Goal: Task Accomplishment & Management: Complete application form

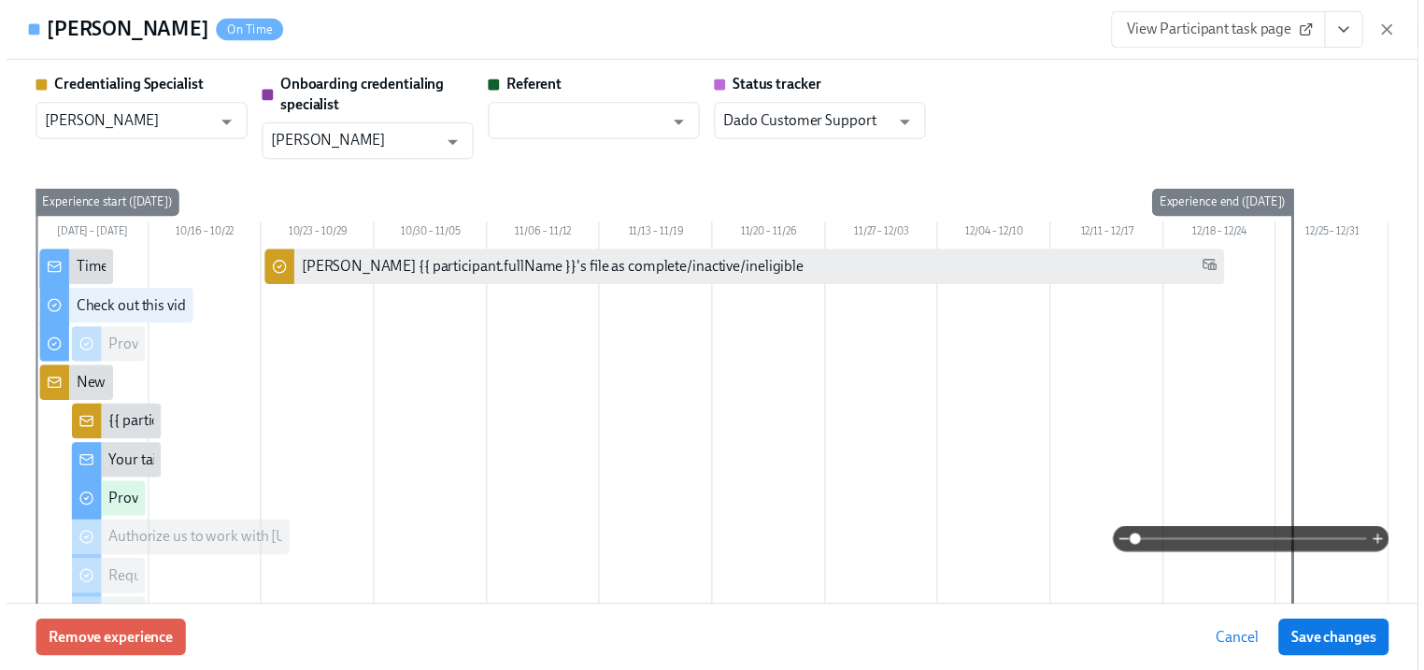
scroll to position [3888, 0]
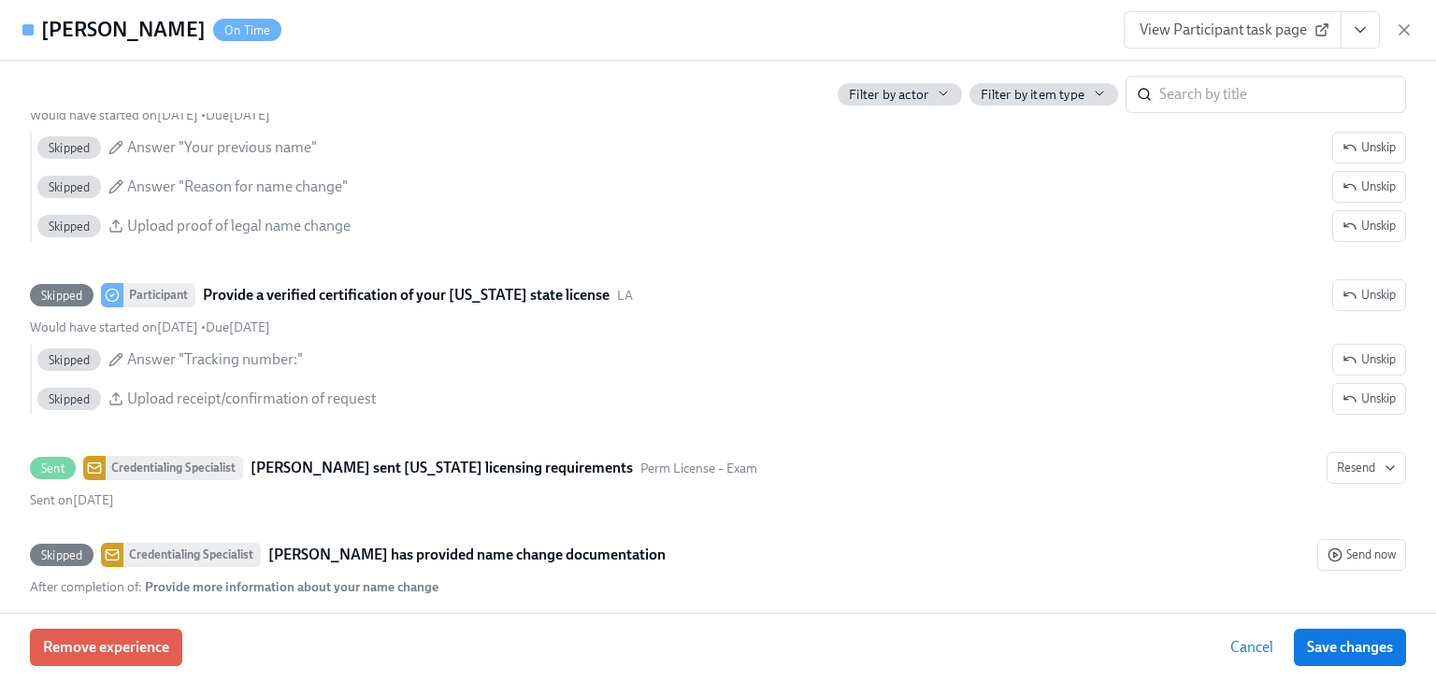
click at [1362, 26] on icon "View task page" at bounding box center [1359, 30] width 19 height 19
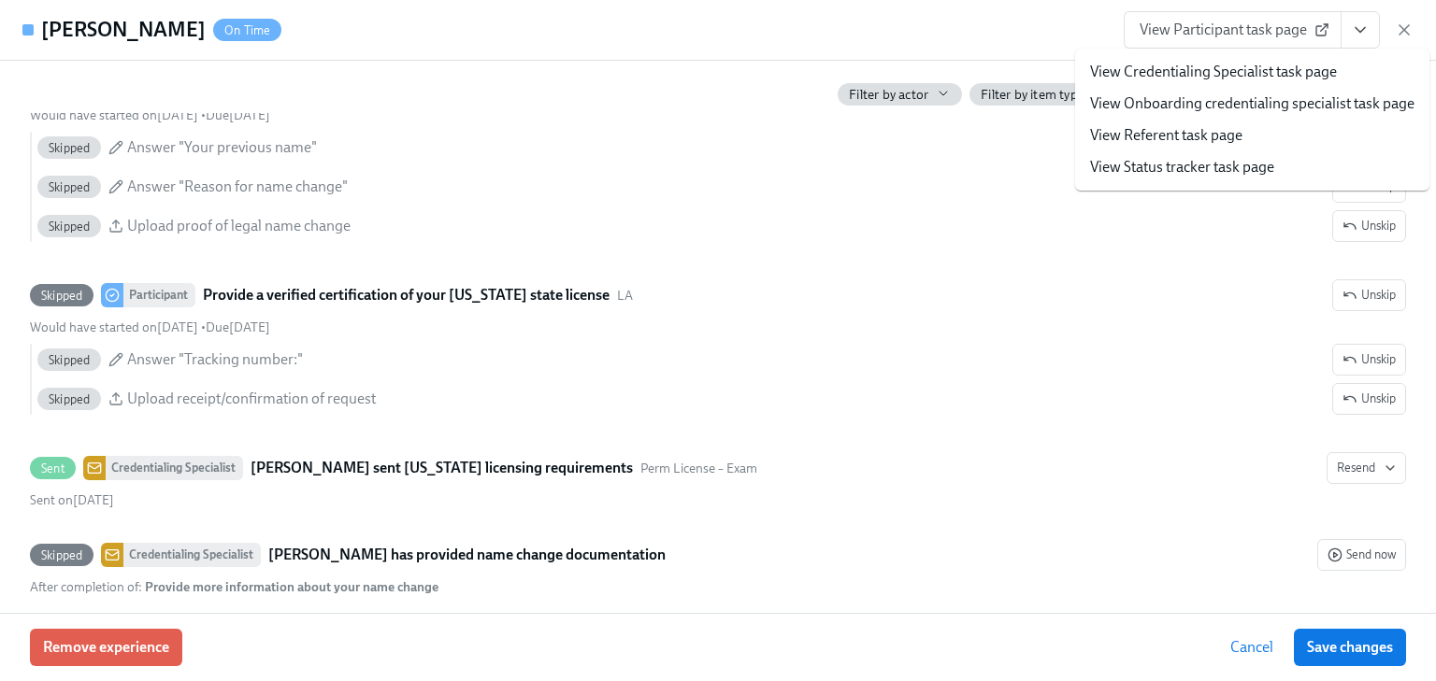
click at [1171, 70] on link "View Credentialing Specialist task page" at bounding box center [1213, 72] width 247 height 21
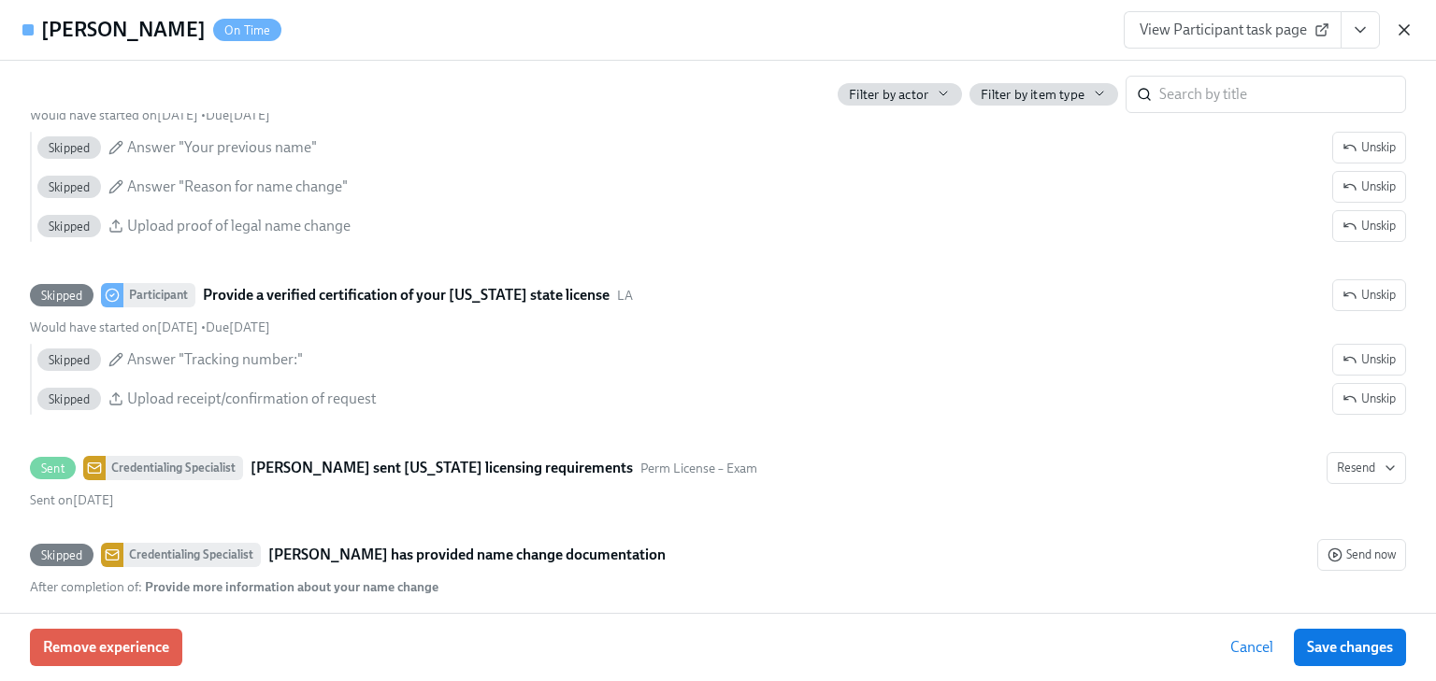
click at [1408, 31] on icon "button" at bounding box center [1403, 30] width 19 height 19
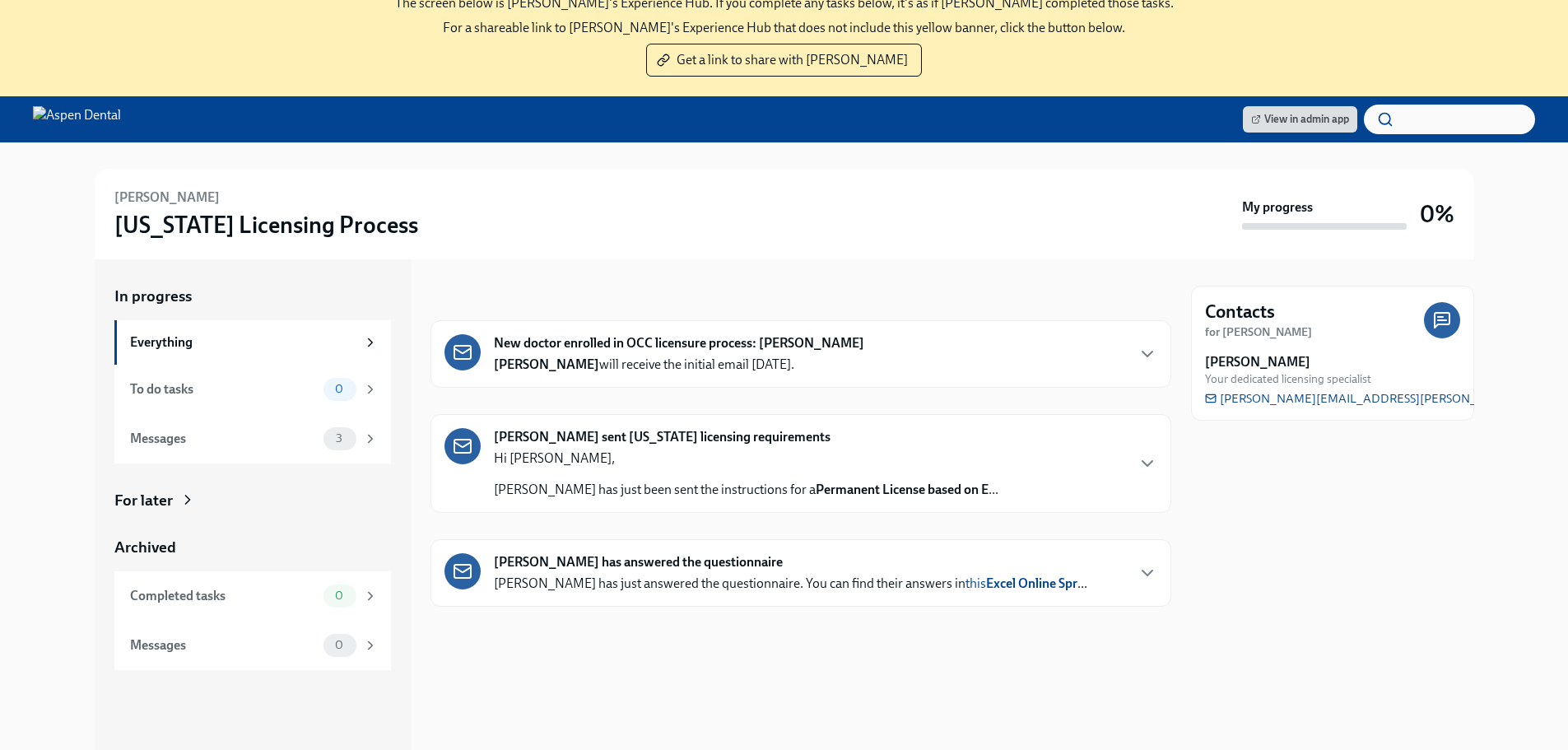
scroll to position [165, 0]
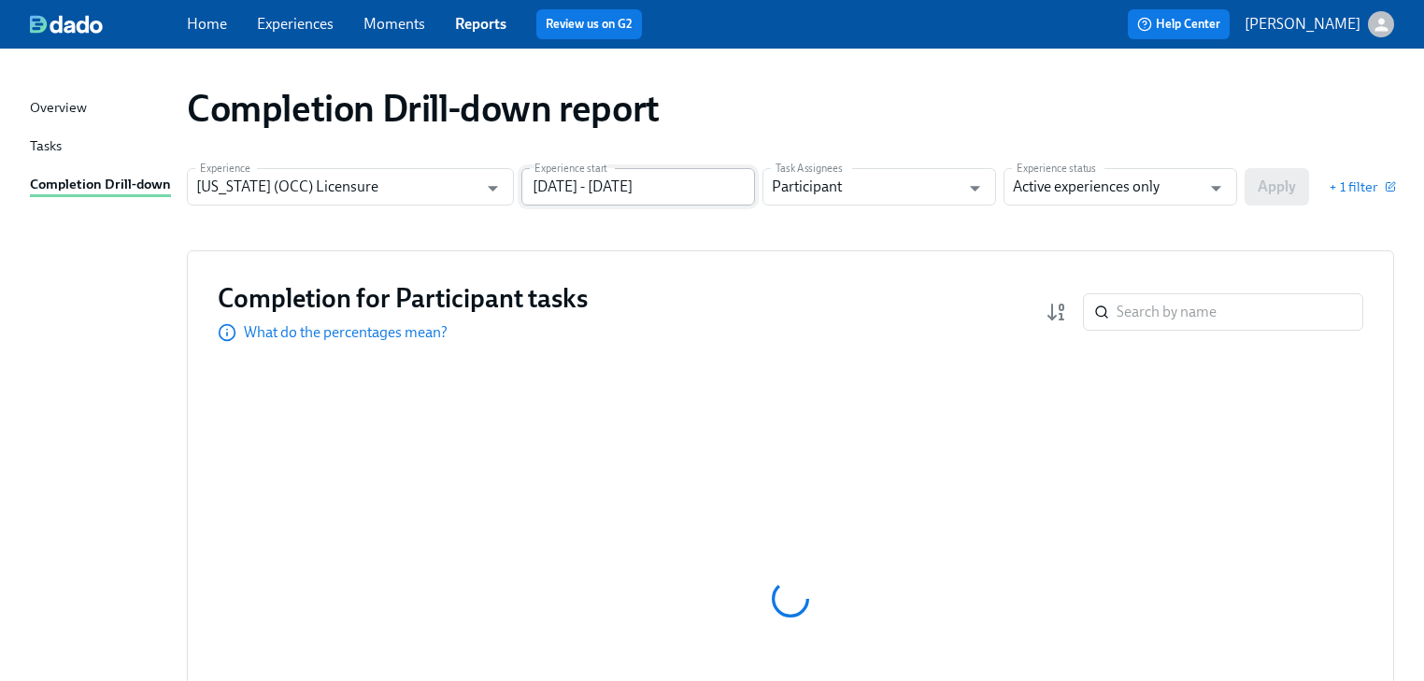
click at [714, 187] on input "06/30/2024 - 12/31/2024" at bounding box center [638, 186] width 234 height 37
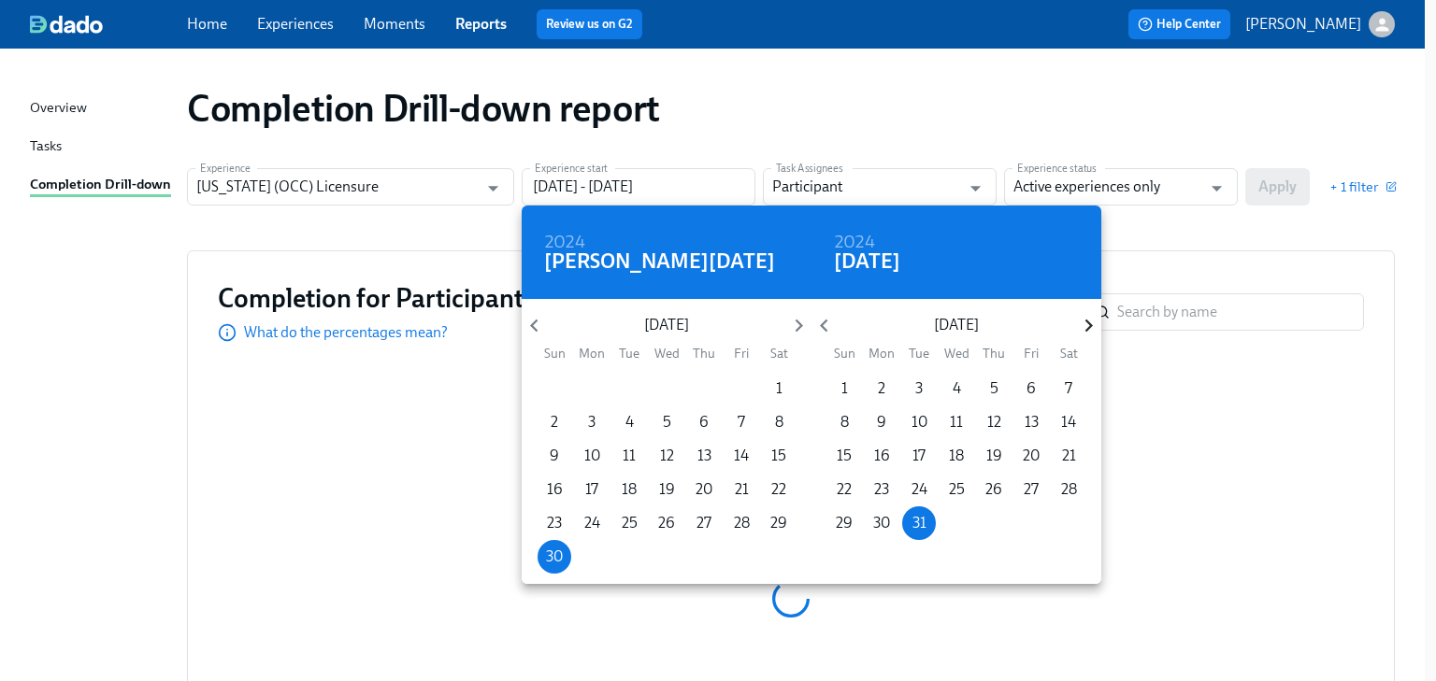
click at [1081, 322] on icon "button" at bounding box center [1088, 325] width 25 height 25
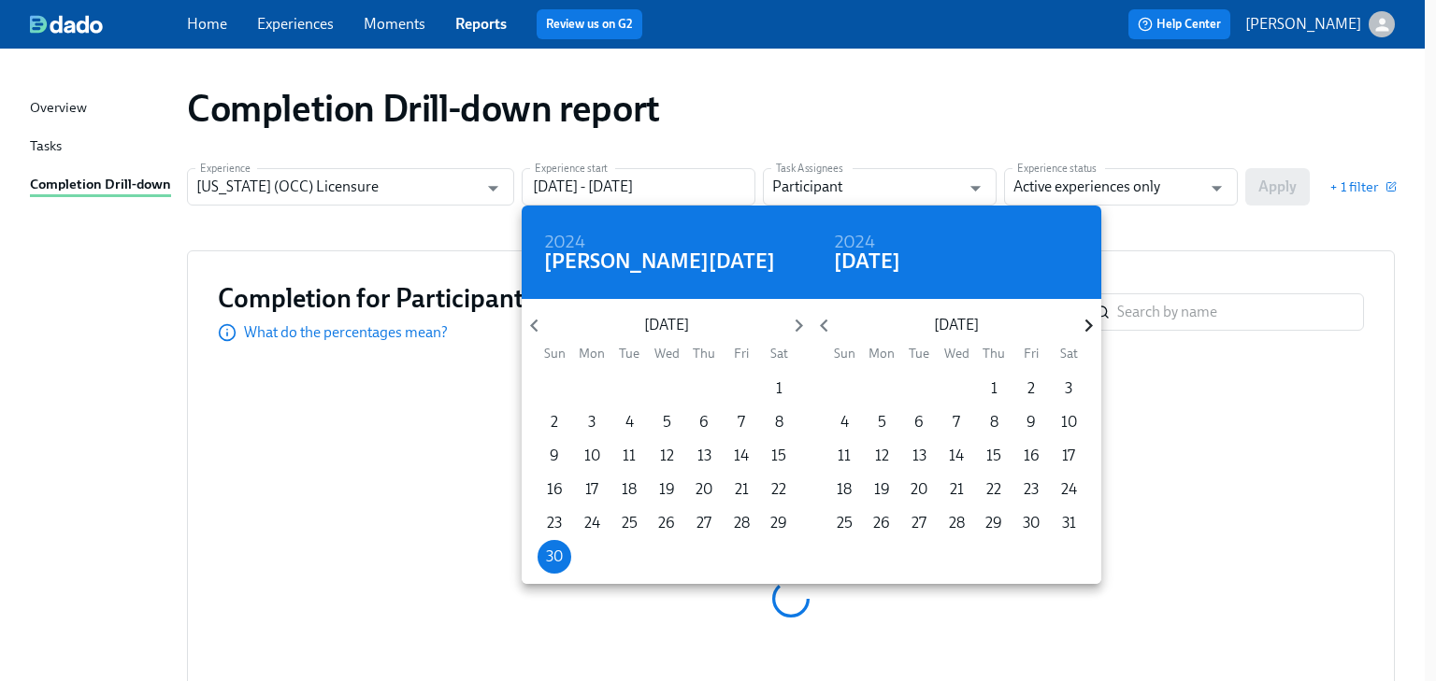
click at [1081, 322] on icon "button" at bounding box center [1088, 325] width 25 height 25
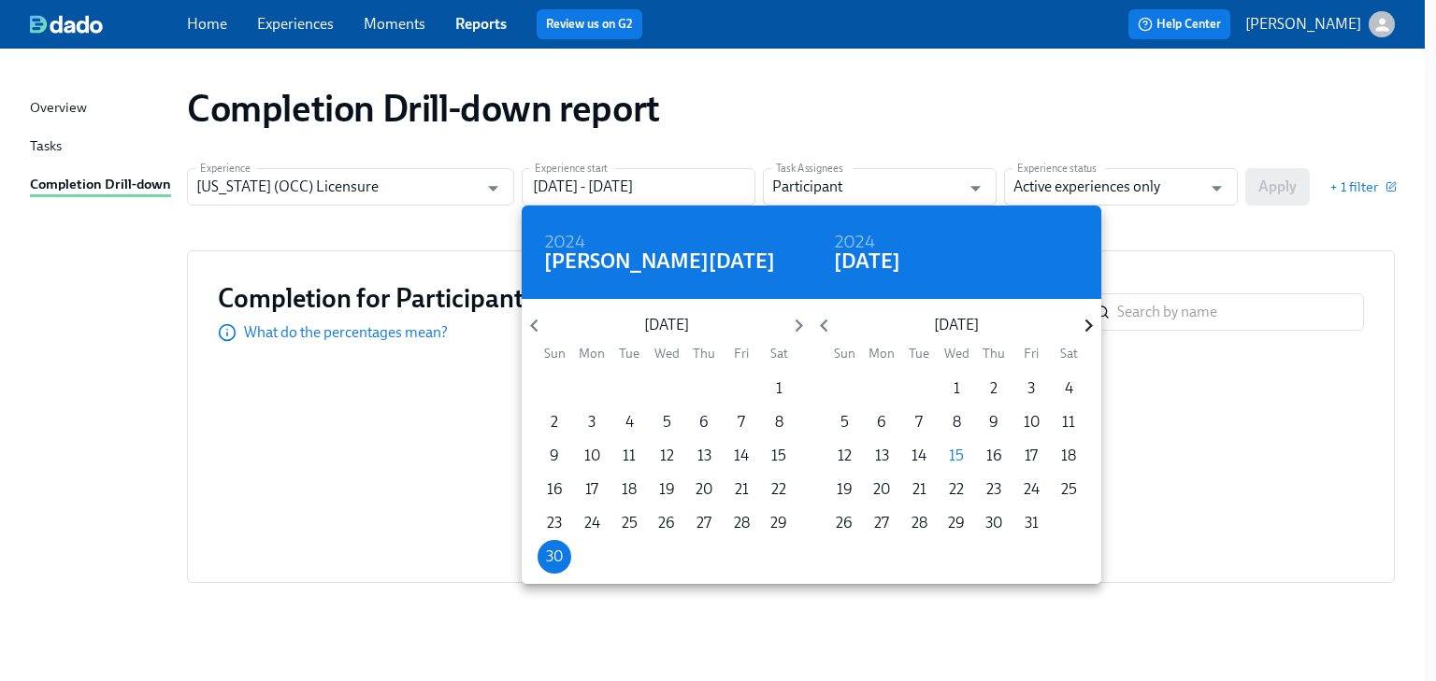
click at [1081, 322] on icon "button" at bounding box center [1088, 325] width 25 height 25
click at [1066, 386] on p "1" at bounding box center [1068, 389] width 7 height 21
click at [794, 327] on icon "button" at bounding box center [798, 325] width 25 height 25
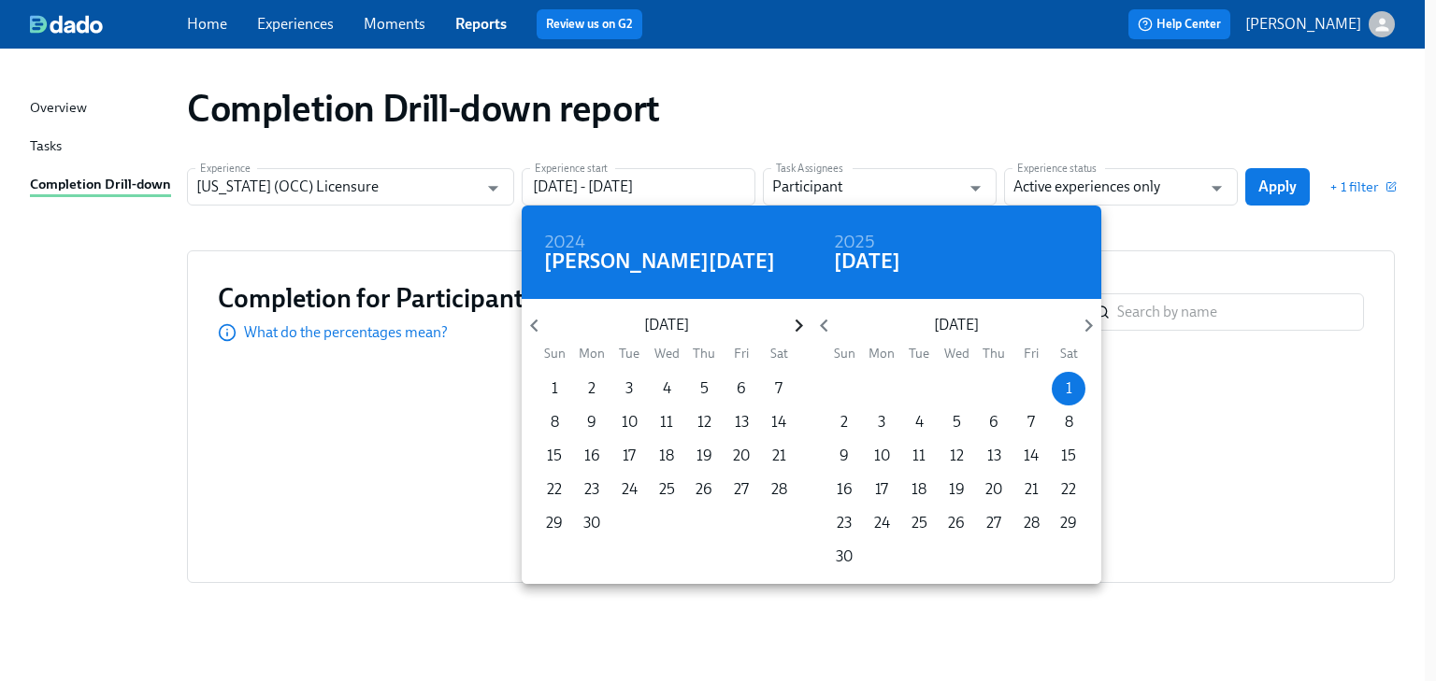
click at [794, 327] on icon "button" at bounding box center [798, 325] width 25 height 25
click at [793, 328] on icon "button" at bounding box center [798, 325] width 25 height 25
click at [793, 329] on icon "button" at bounding box center [798, 325] width 25 height 25
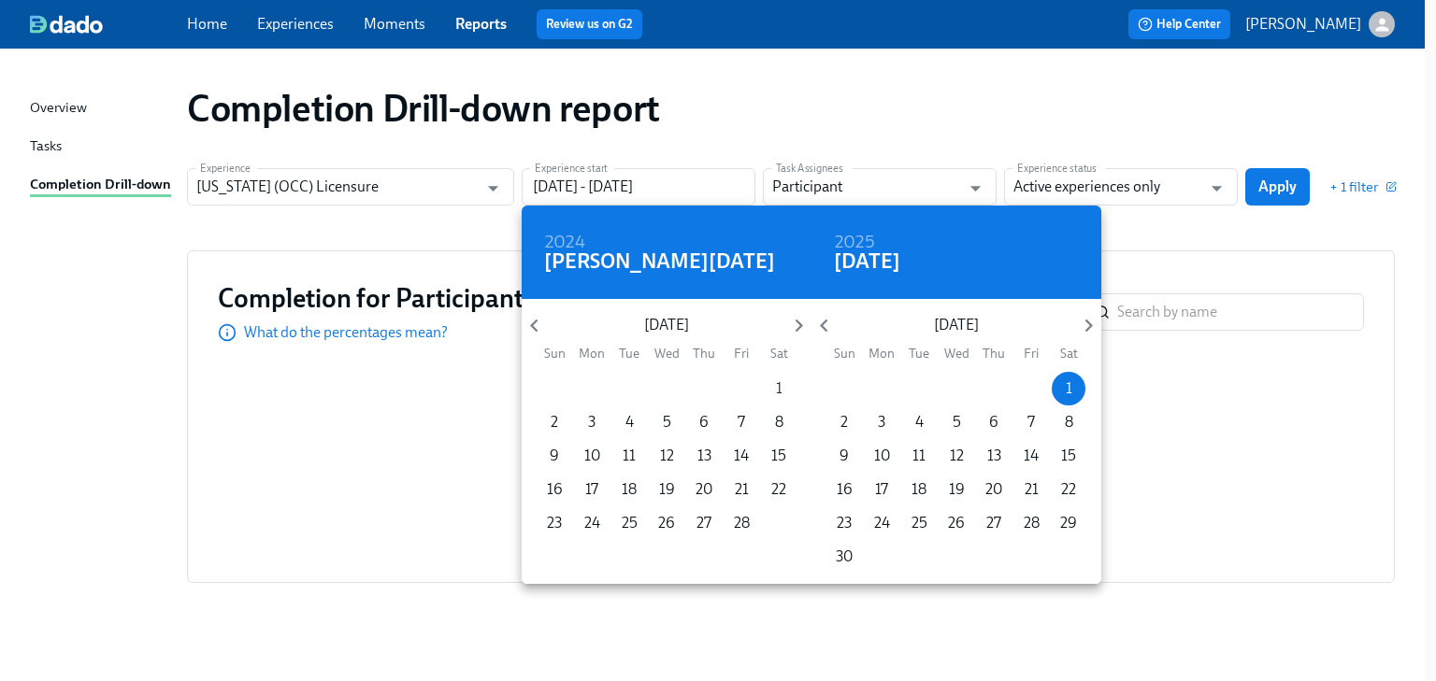
click at [776, 386] on p "1" at bounding box center [779, 389] width 7 height 21
type input "02/01/2025 - 11/01/2025"
click at [1180, 247] on div at bounding box center [718, 340] width 1436 height 681
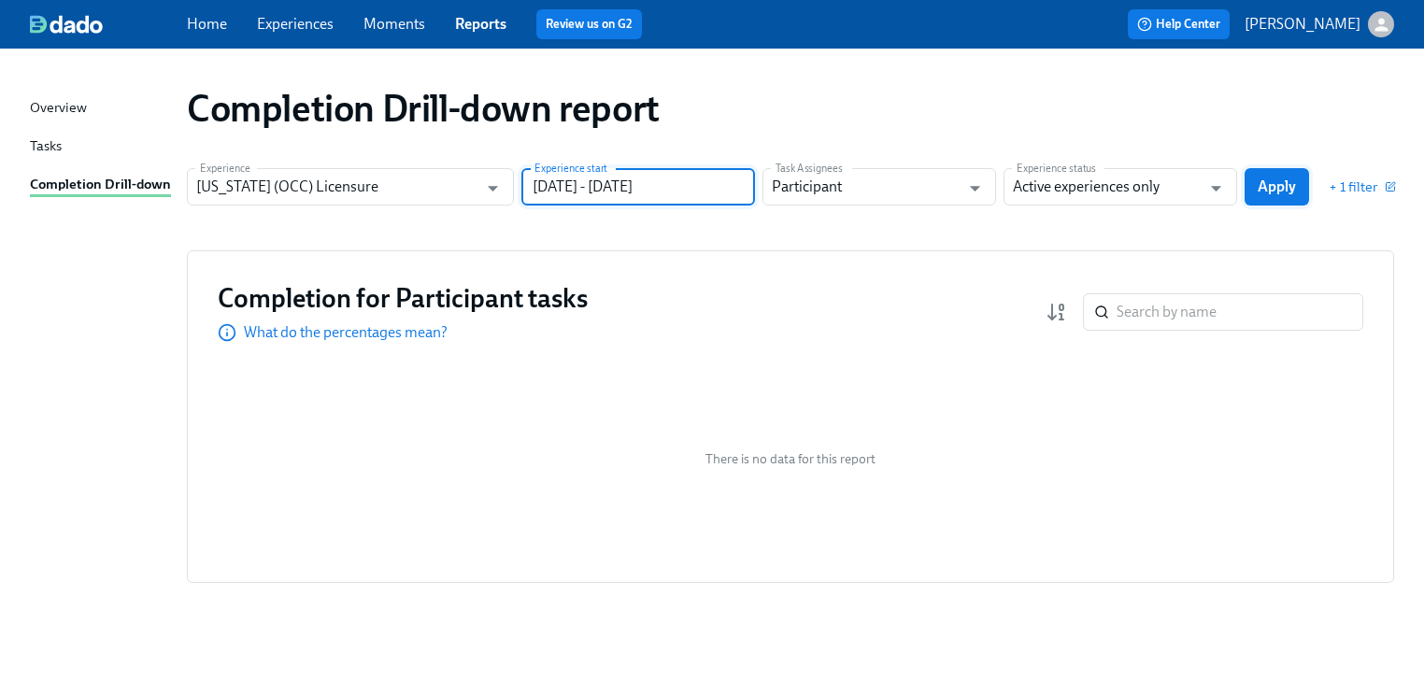
click at [1266, 181] on span "Apply" at bounding box center [1277, 187] width 38 height 19
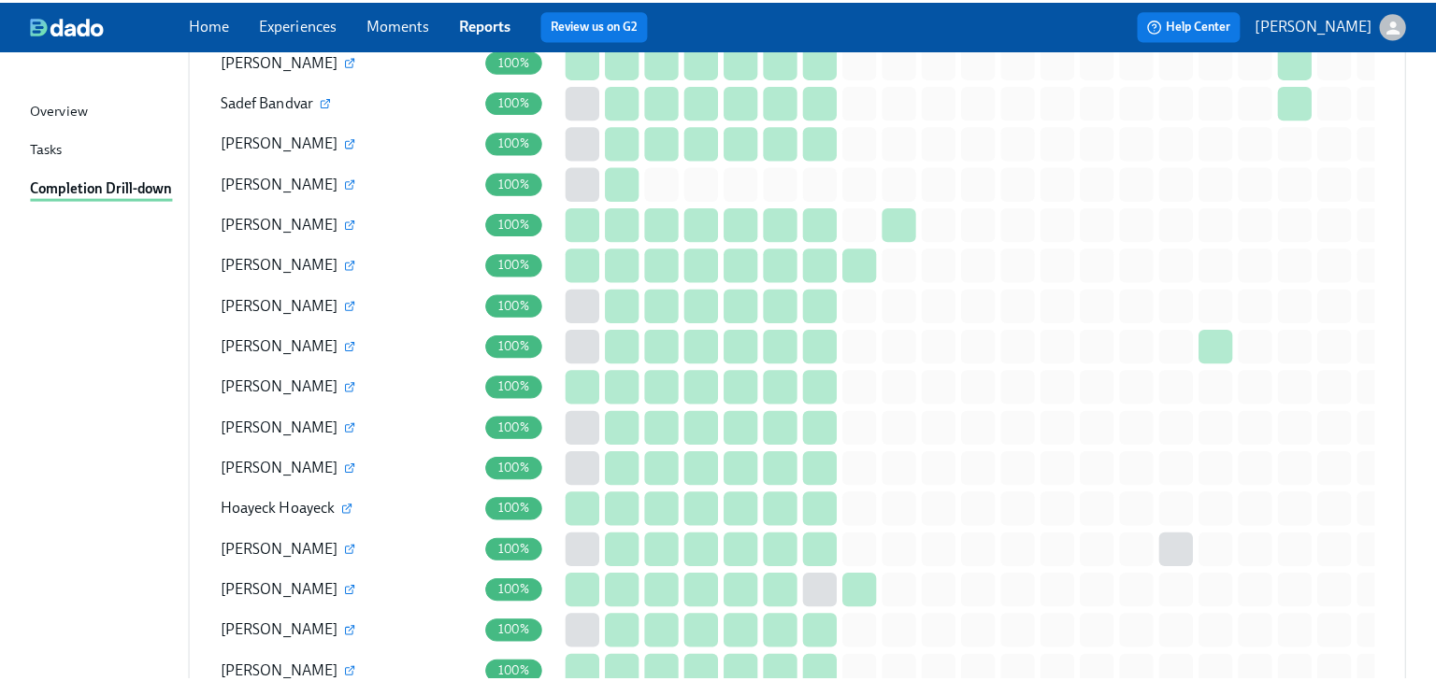
scroll to position [1408, 0]
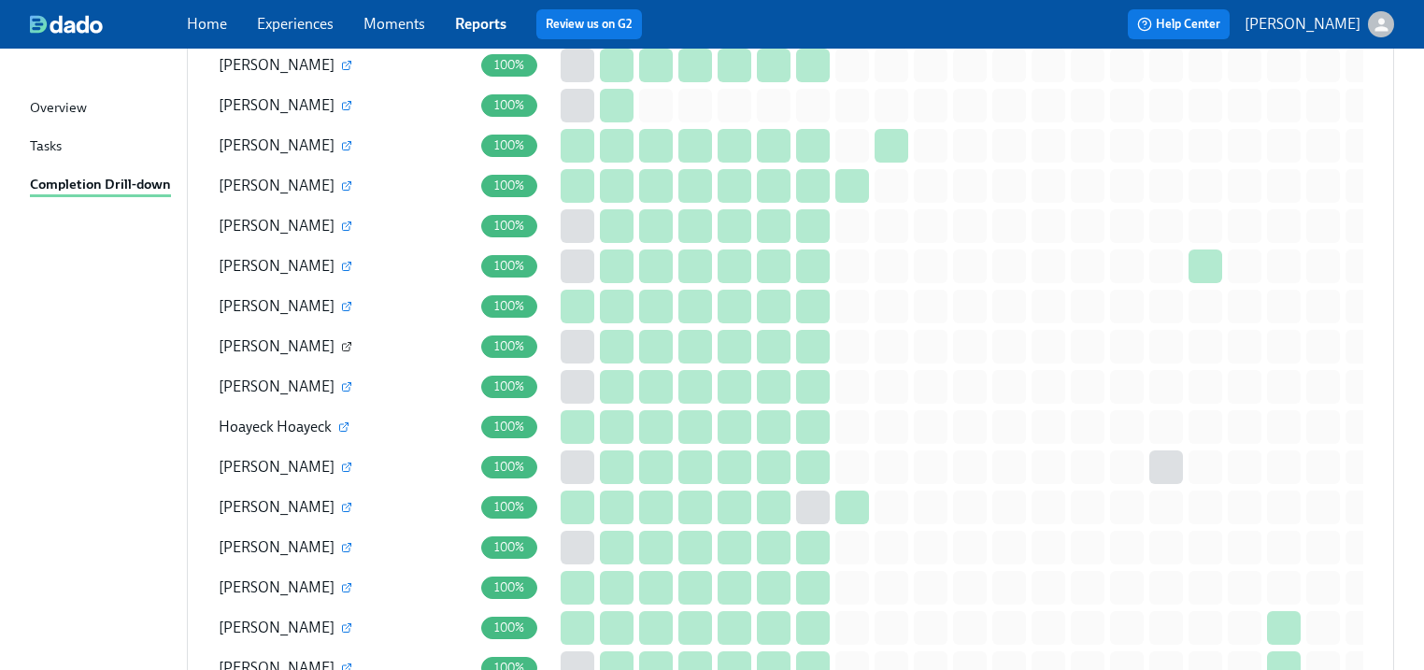
click at [343, 344] on icon "button" at bounding box center [346, 347] width 7 height 7
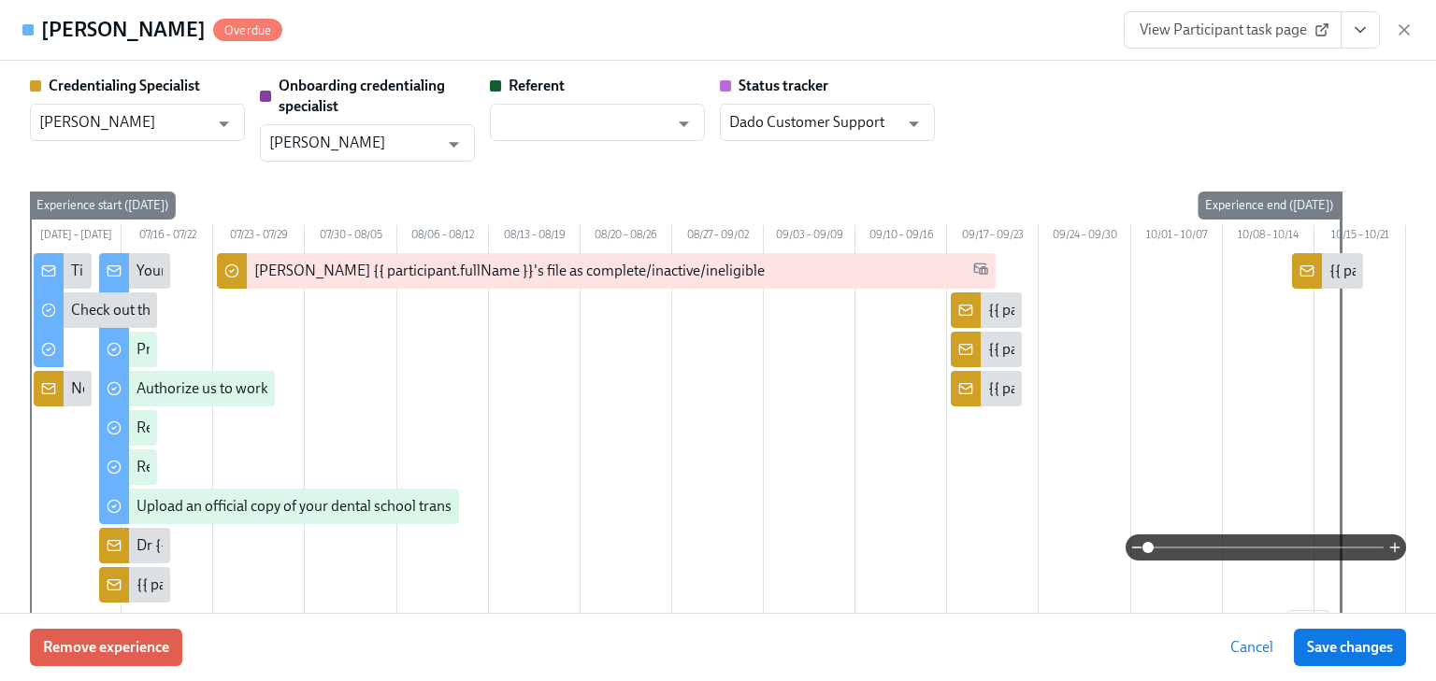
click at [1202, 31] on span "View Participant task page" at bounding box center [1232, 30] width 186 height 19
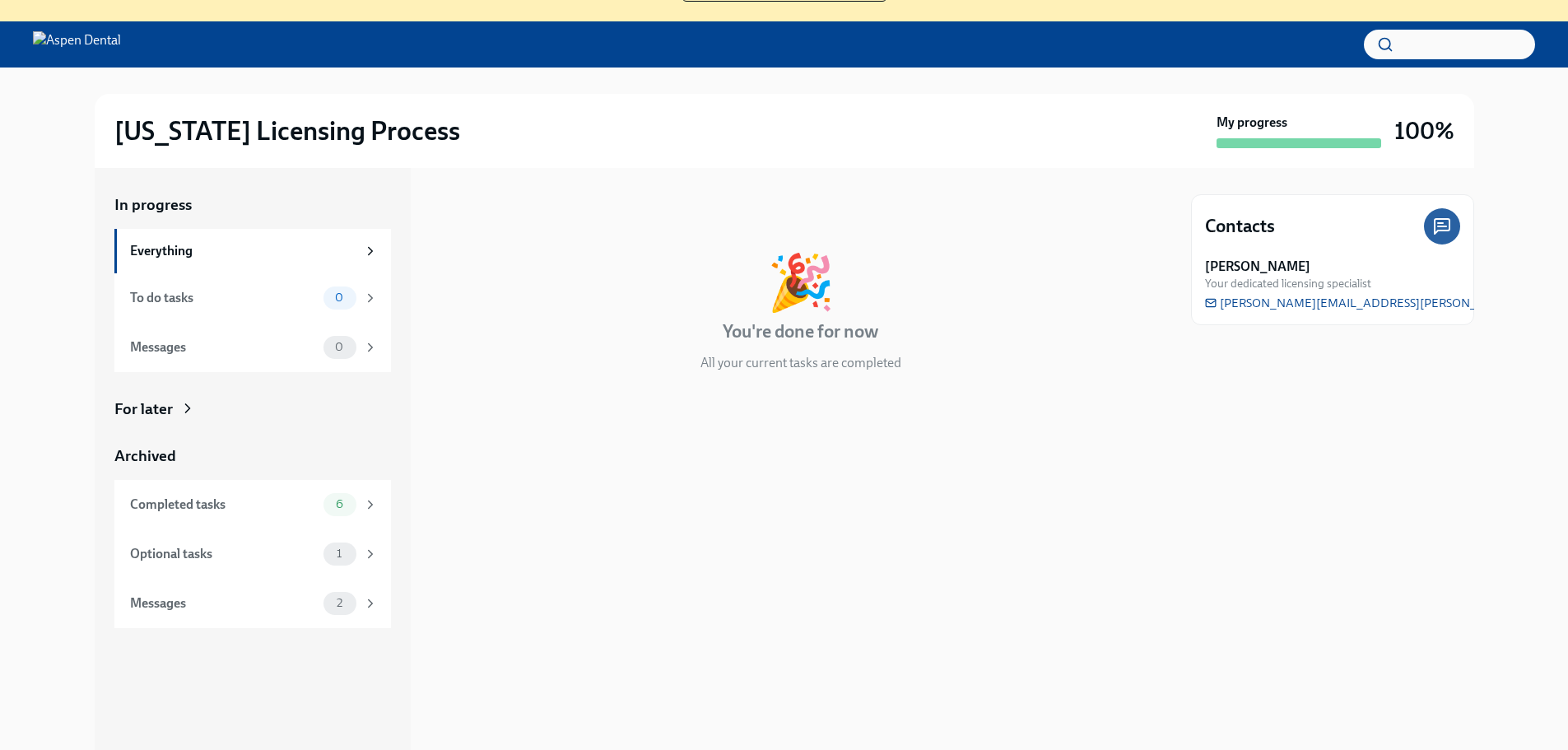
scroll to position [169, 0]
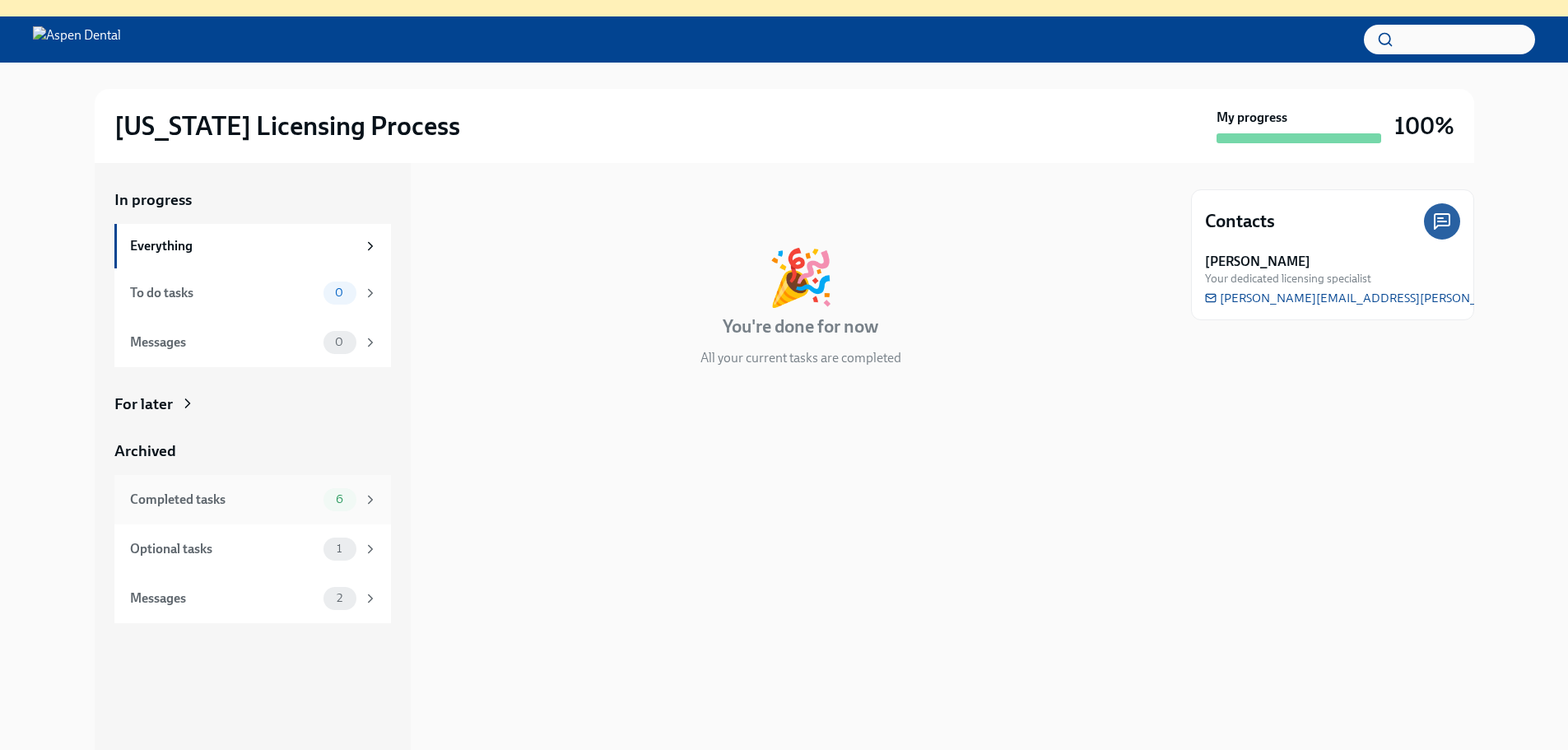
click at [152, 498] on div "Completed tasks" at bounding box center [224, 500] width 187 height 19
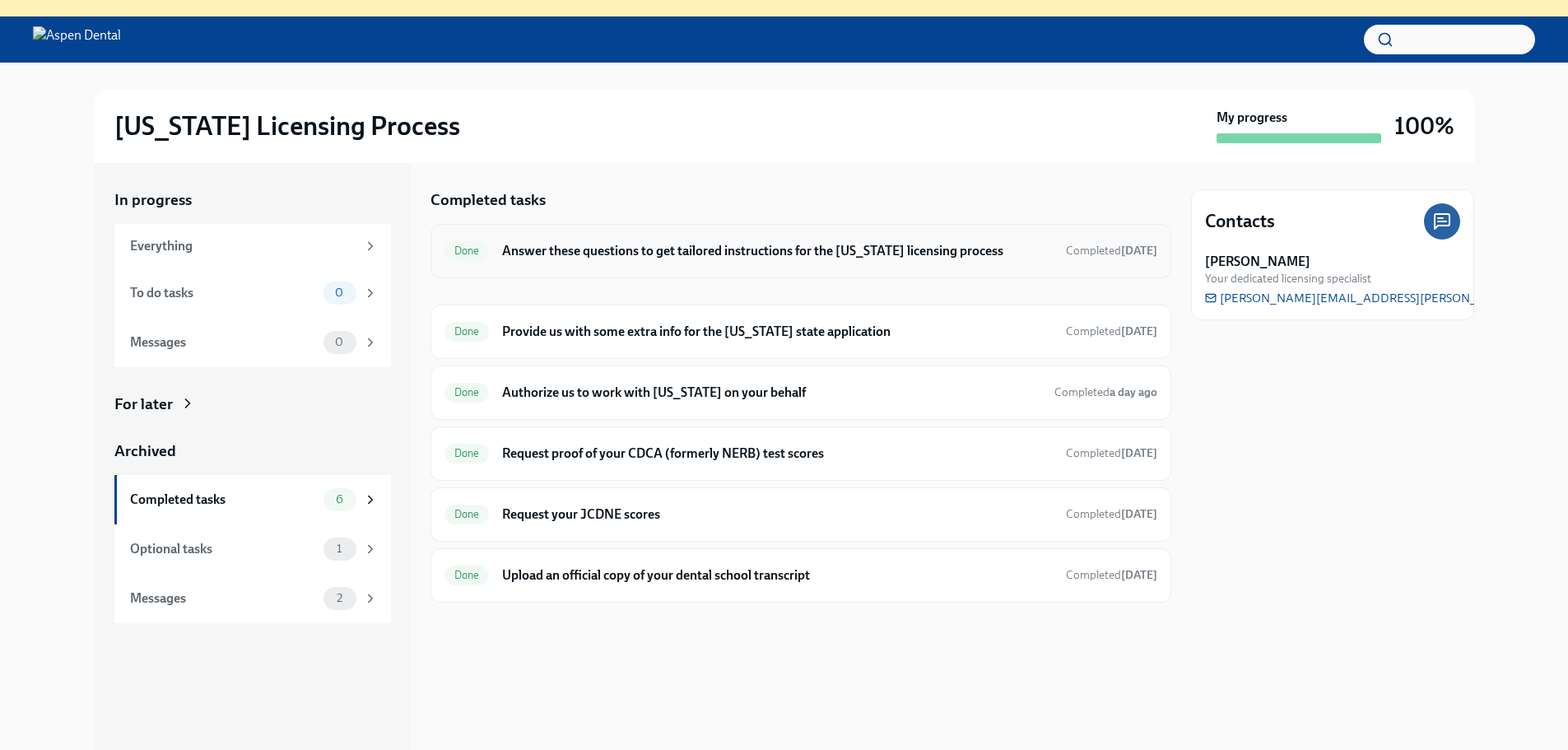
click at [677, 246] on h6 "Answer these questions to get tailored instructions for the [US_STATE] licensin…" at bounding box center [777, 251] width 550 height 19
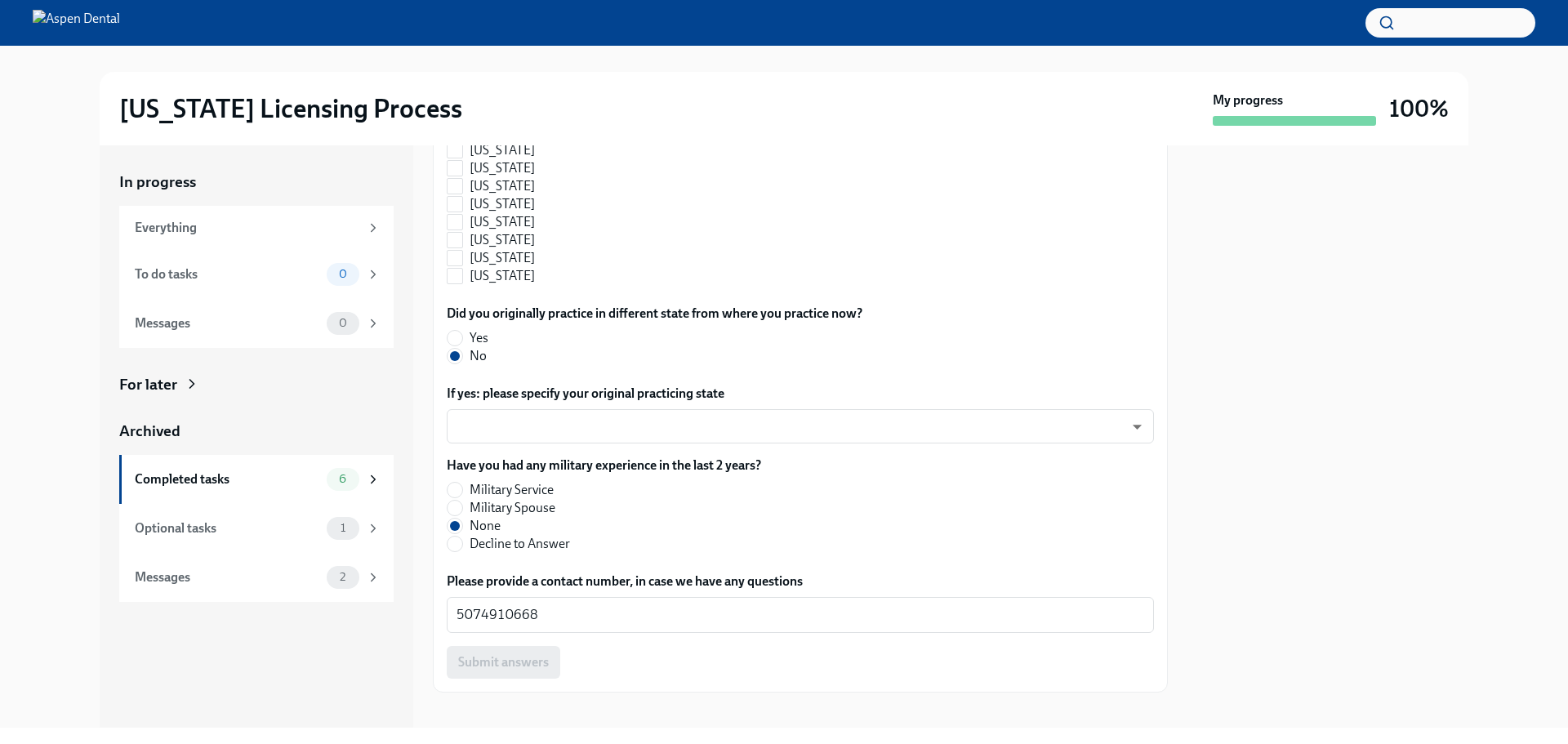
scroll to position [1733, 0]
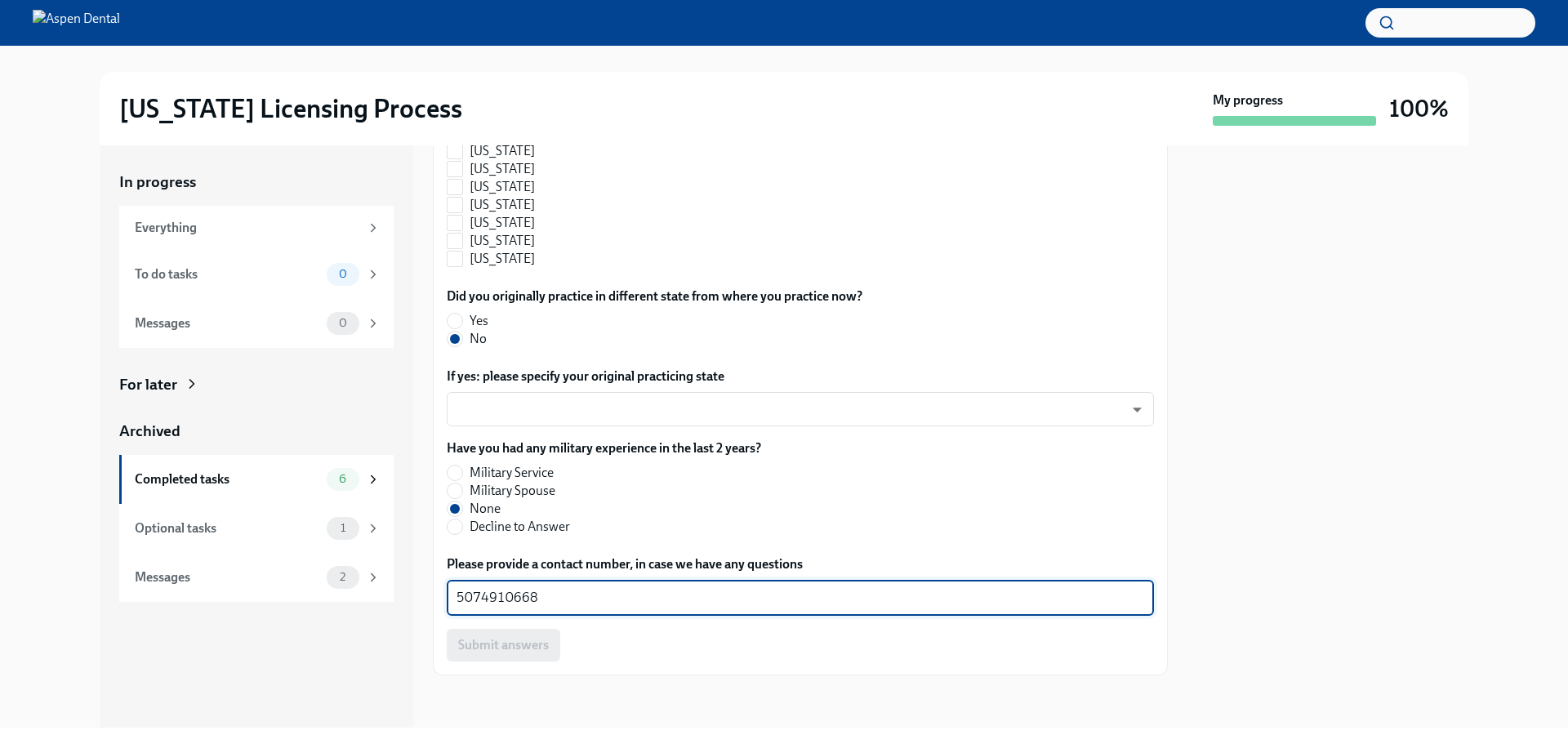
drag, startPoint x: 543, startPoint y: 595, endPoint x: 423, endPoint y: 590, distance: 120.1
click at [423, 590] on div "In progress Everything To do tasks 0 Messages 0 For later Archived Completed ta…" at bounding box center [784, 436] width 1369 height 582
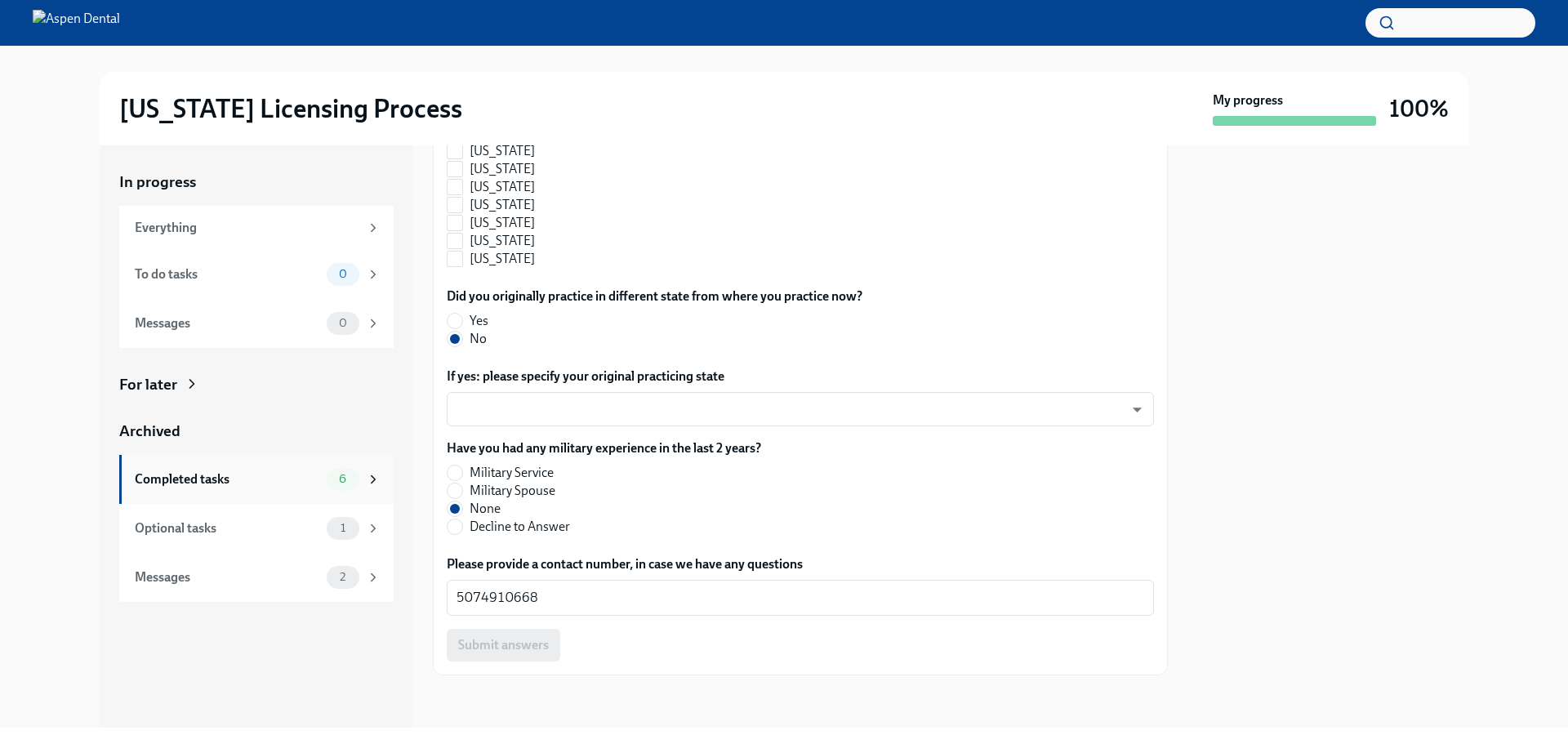
click at [154, 469] on div "Completed tasks 6" at bounding box center [257, 480] width 246 height 23
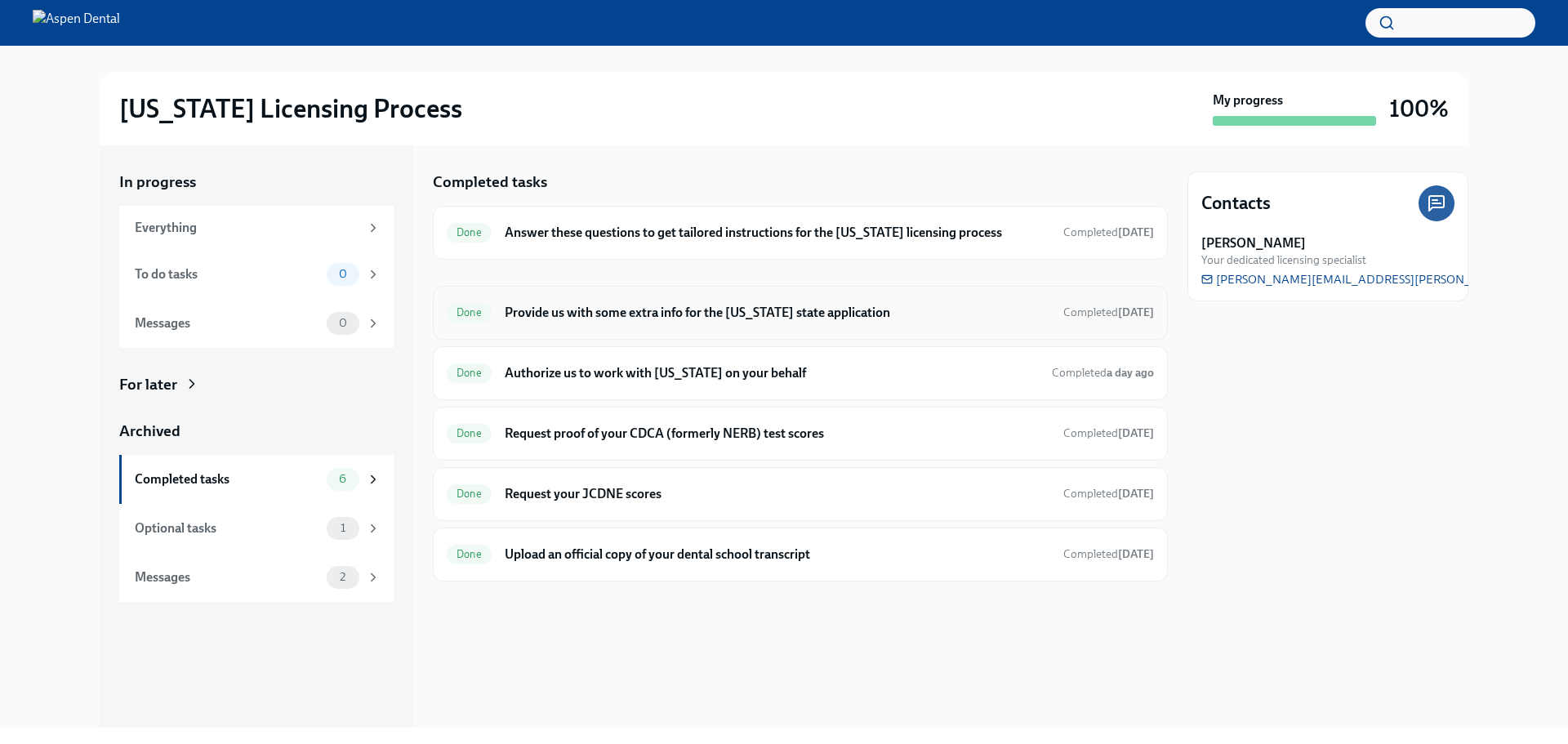
click at [569, 309] on h6 "Provide us with some extra info for the [US_STATE] state application" at bounding box center [778, 313] width 545 height 18
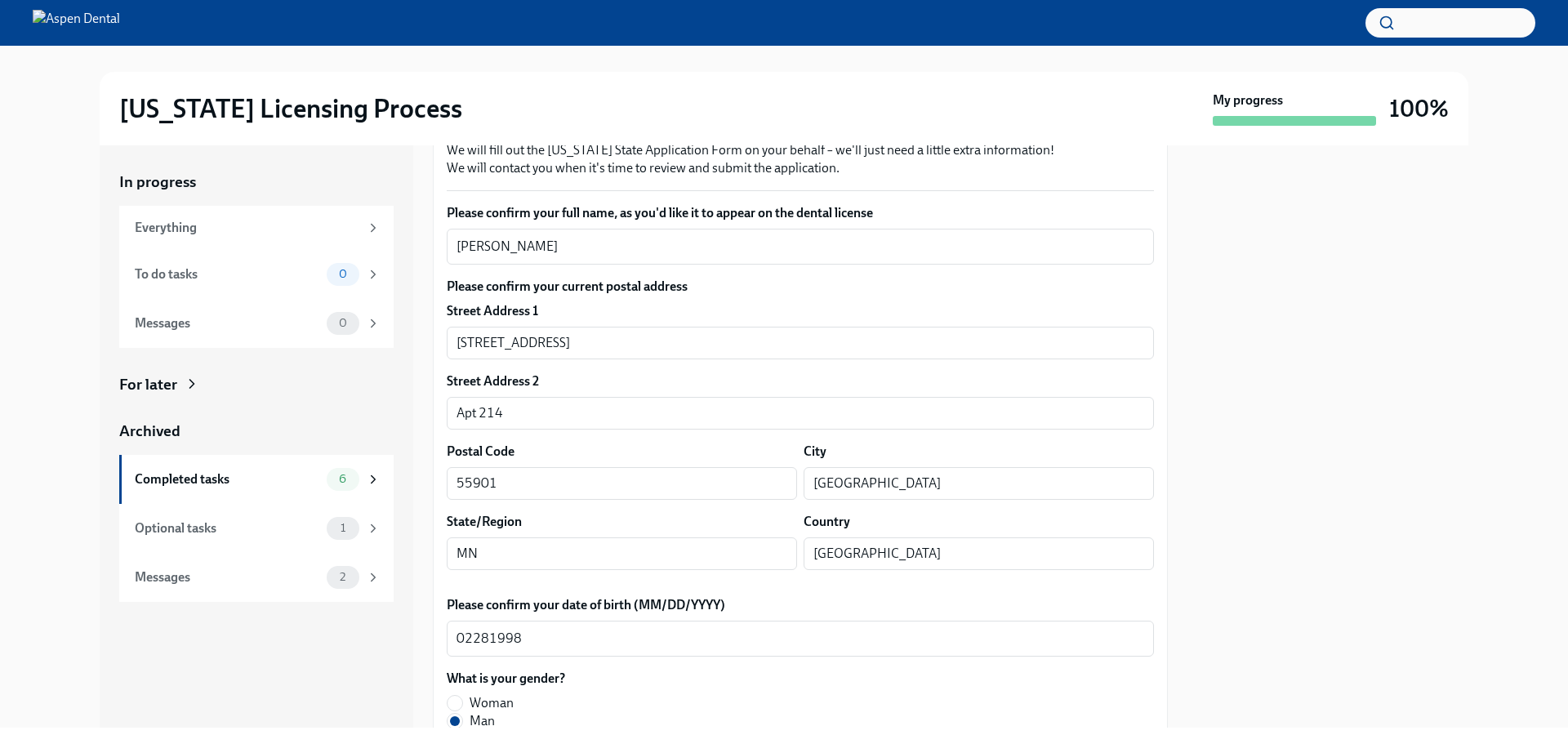
scroll to position [245, 0]
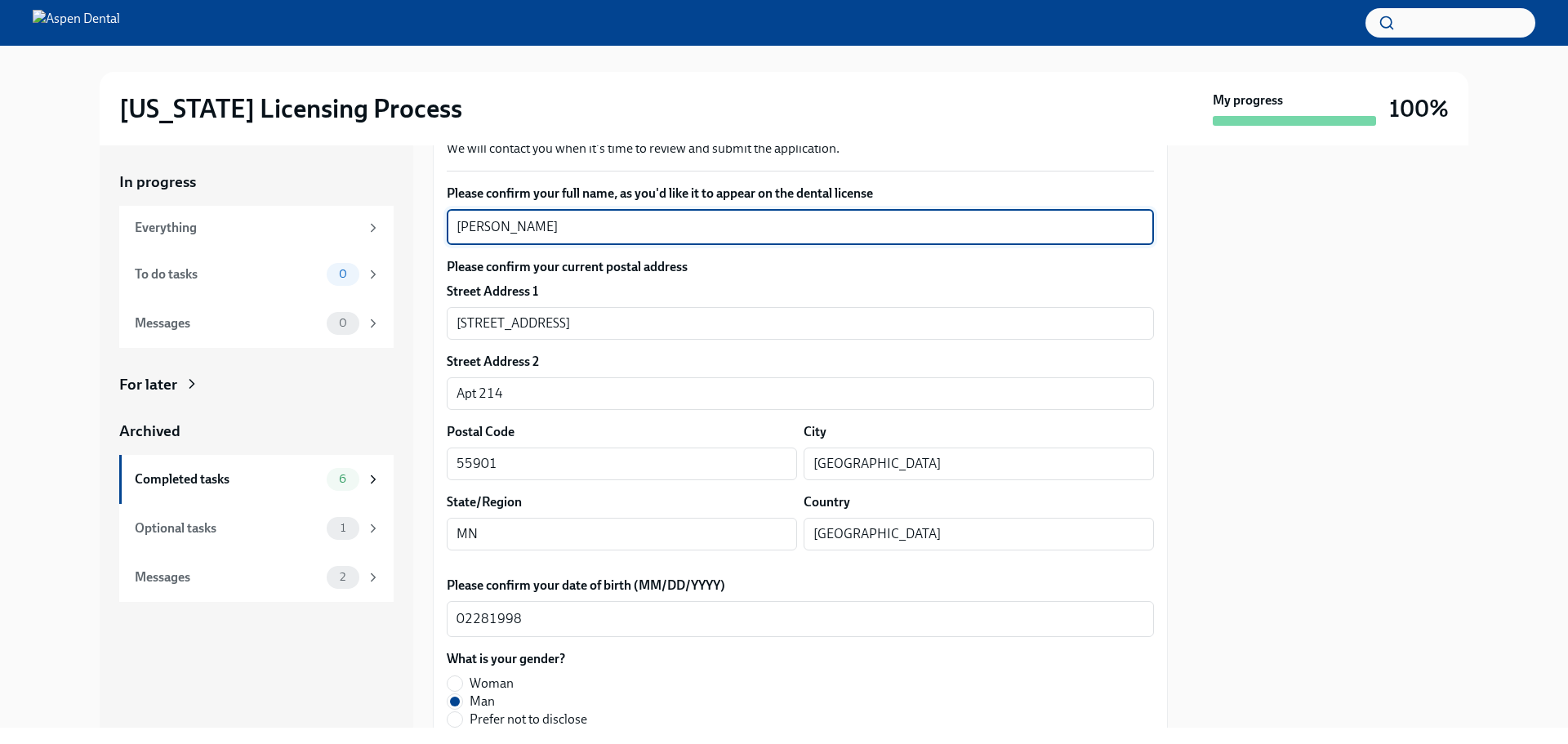
drag, startPoint x: 533, startPoint y: 231, endPoint x: 409, endPoint y: 229, distance: 124.0
click at [409, 229] on div "In progress Everything To do tasks 0 Messages 0 For later Archived Completed ta…" at bounding box center [784, 436] width 1369 height 582
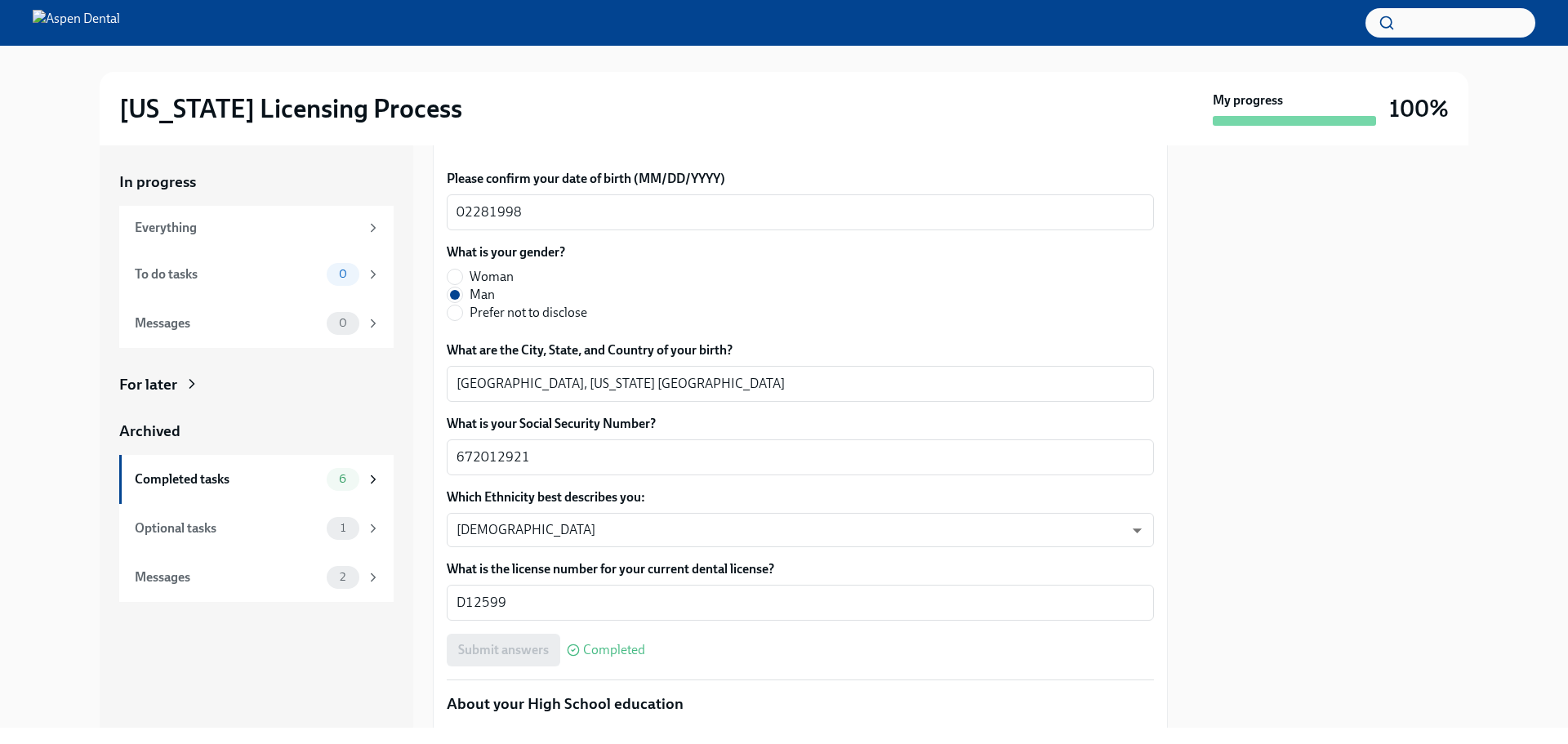
scroll to position [654, 0]
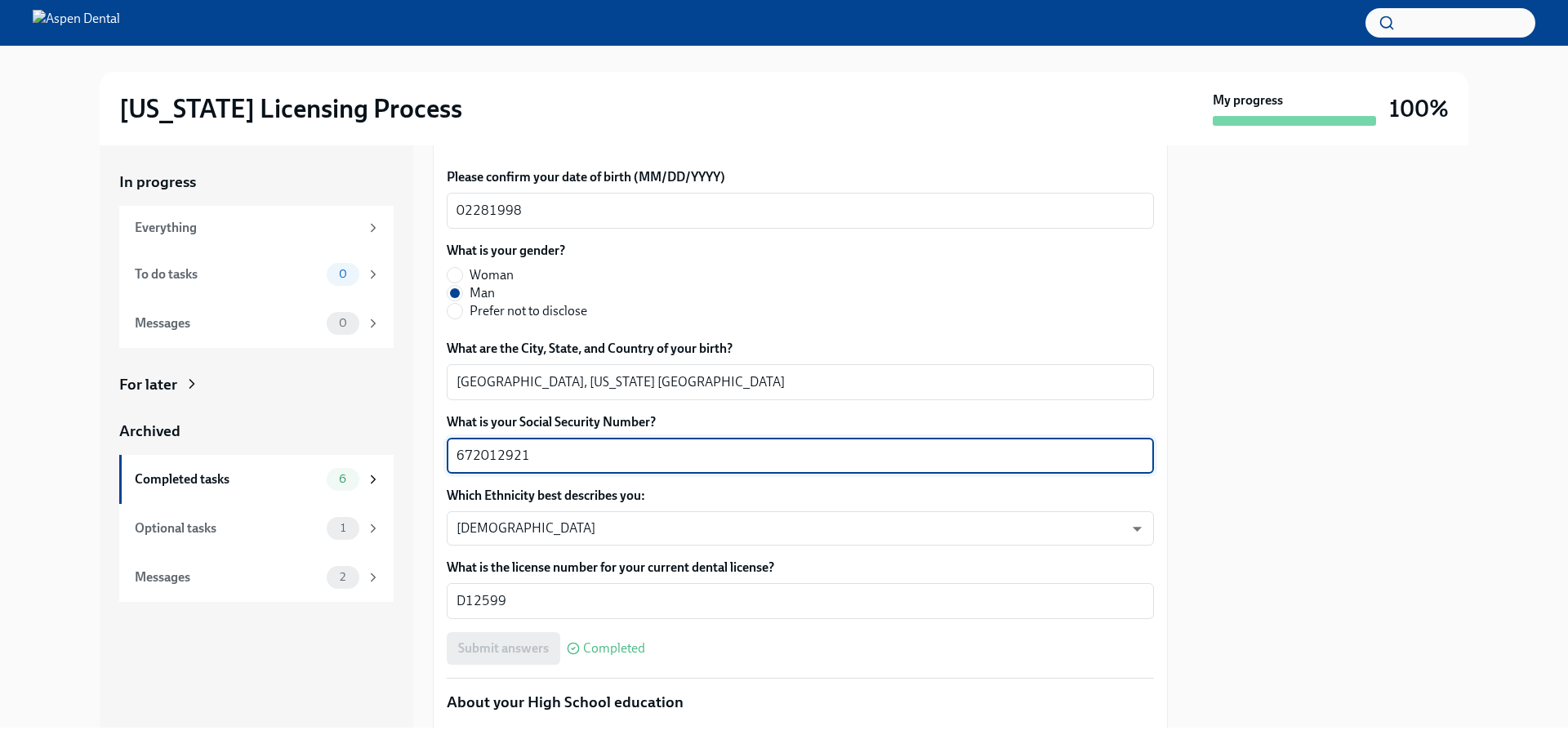
drag, startPoint x: 541, startPoint y: 455, endPoint x: 432, endPoint y: 462, distance: 109.2
click at [432, 462] on div "In progress Everything To do tasks 0 Messages 0 For later Archived Completed ta…" at bounding box center [784, 436] width 1369 height 582
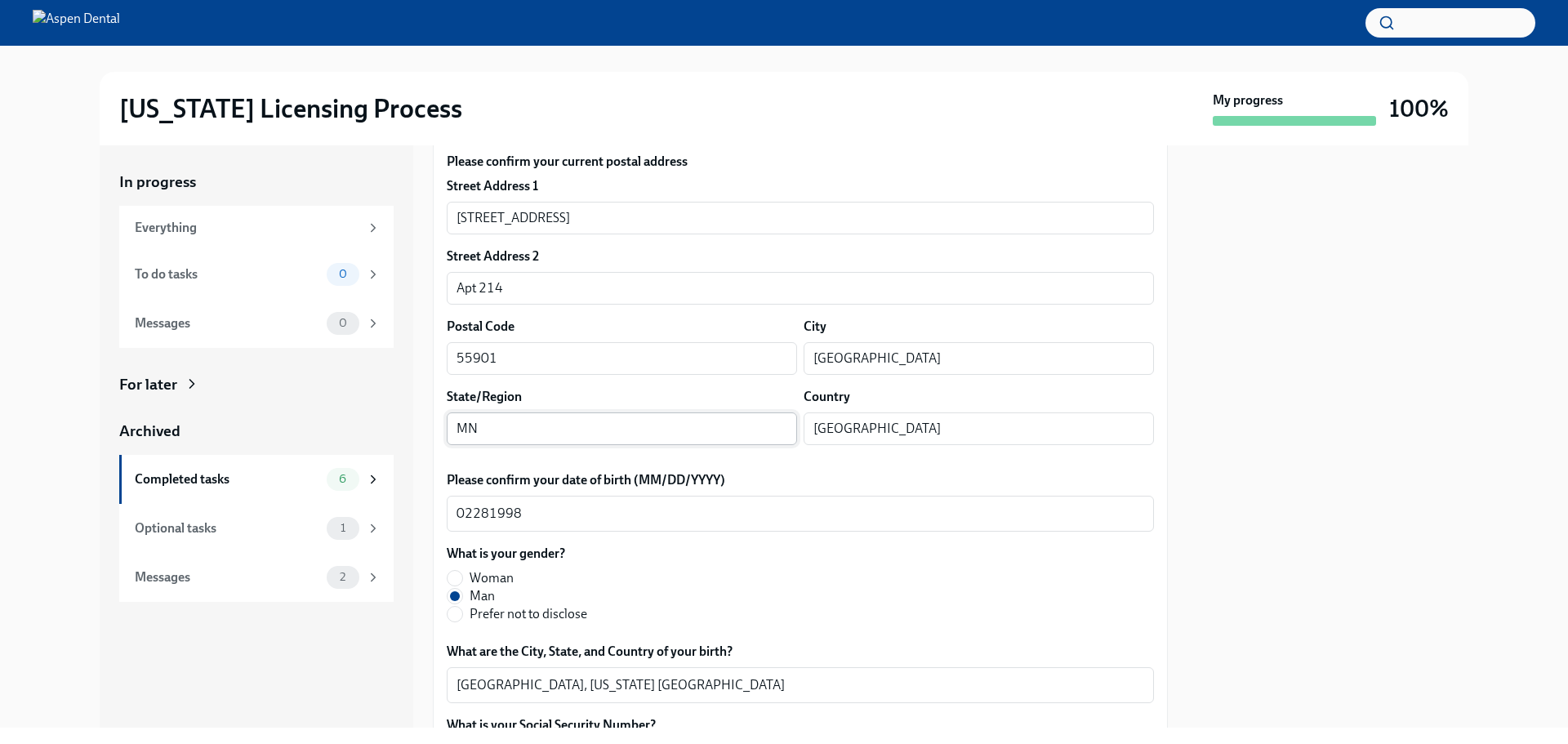
scroll to position [327, 0]
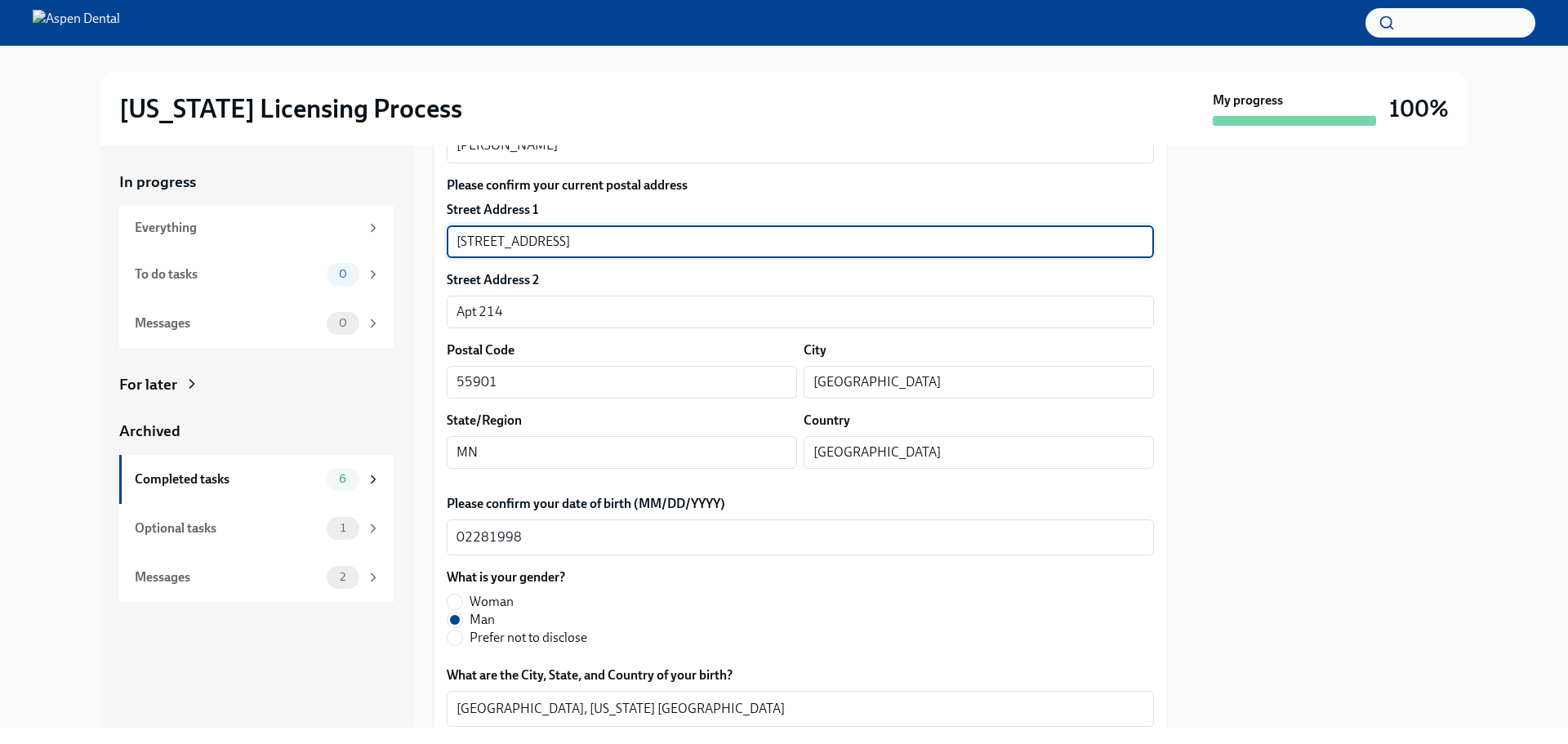
drag, startPoint x: 579, startPoint y: 250, endPoint x: 437, endPoint y: 244, distance: 142.1
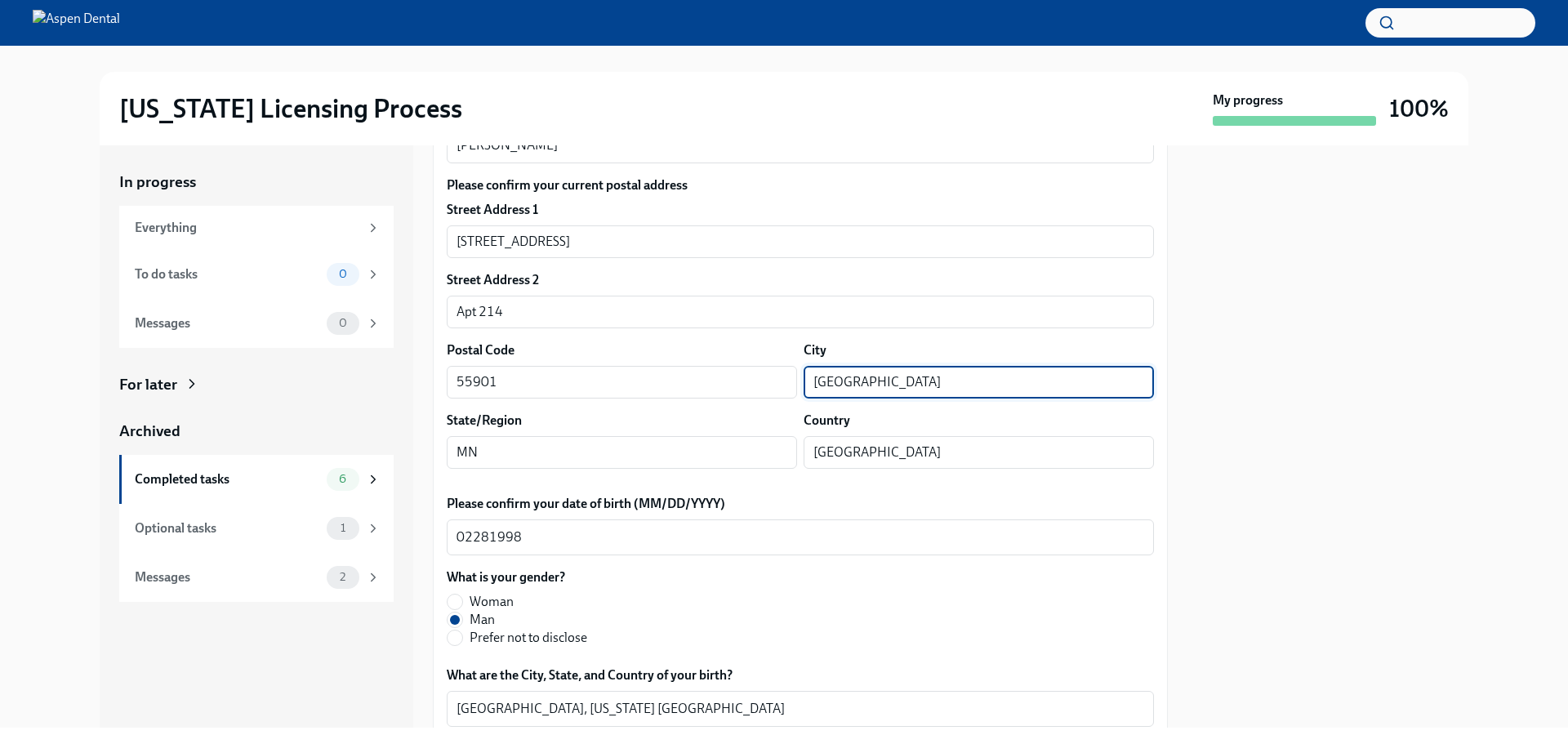
drag, startPoint x: 892, startPoint y: 381, endPoint x: 801, endPoint y: 373, distance: 91.4
click at [804, 373] on input "Rochester" at bounding box center [979, 382] width 350 height 32
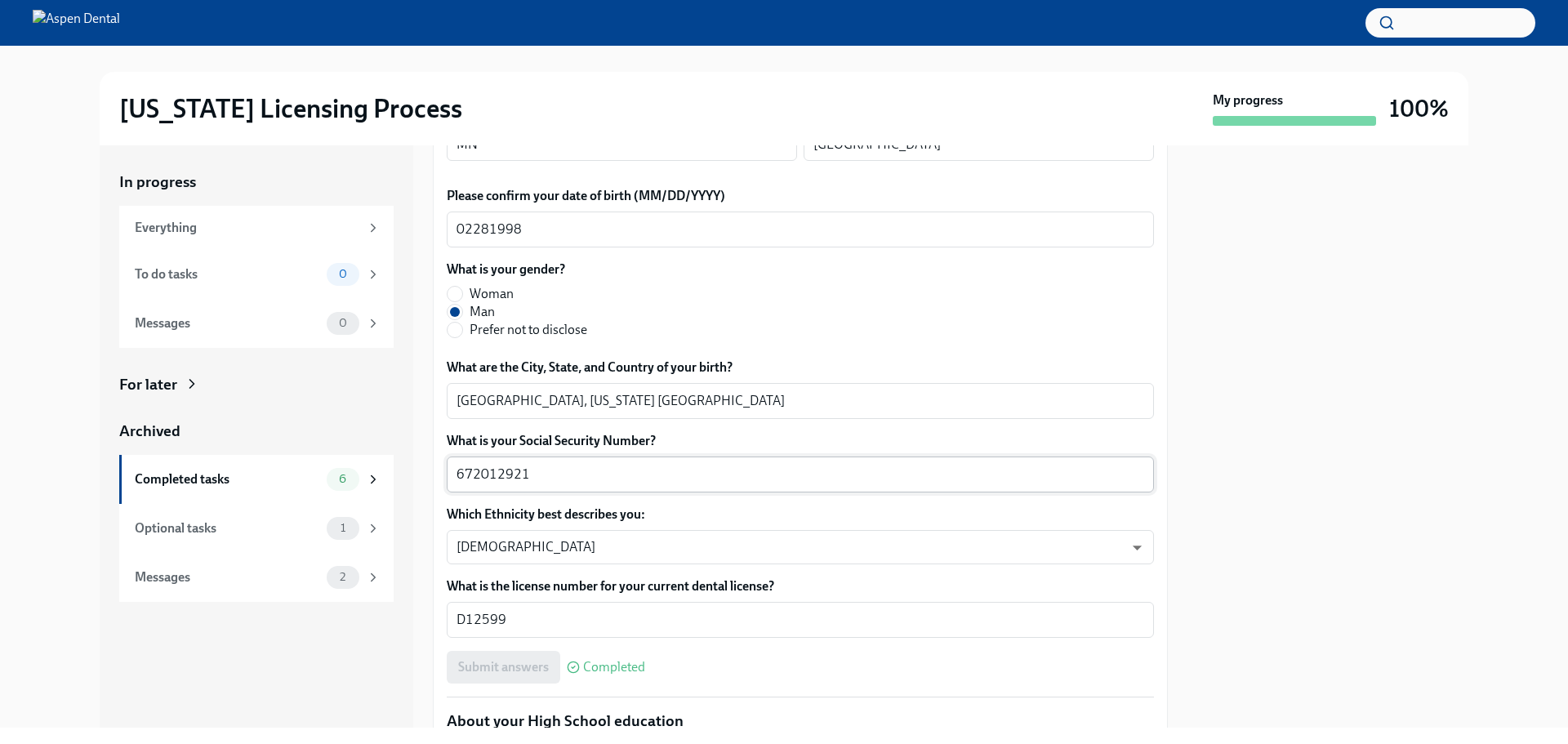
scroll to position [654, 0]
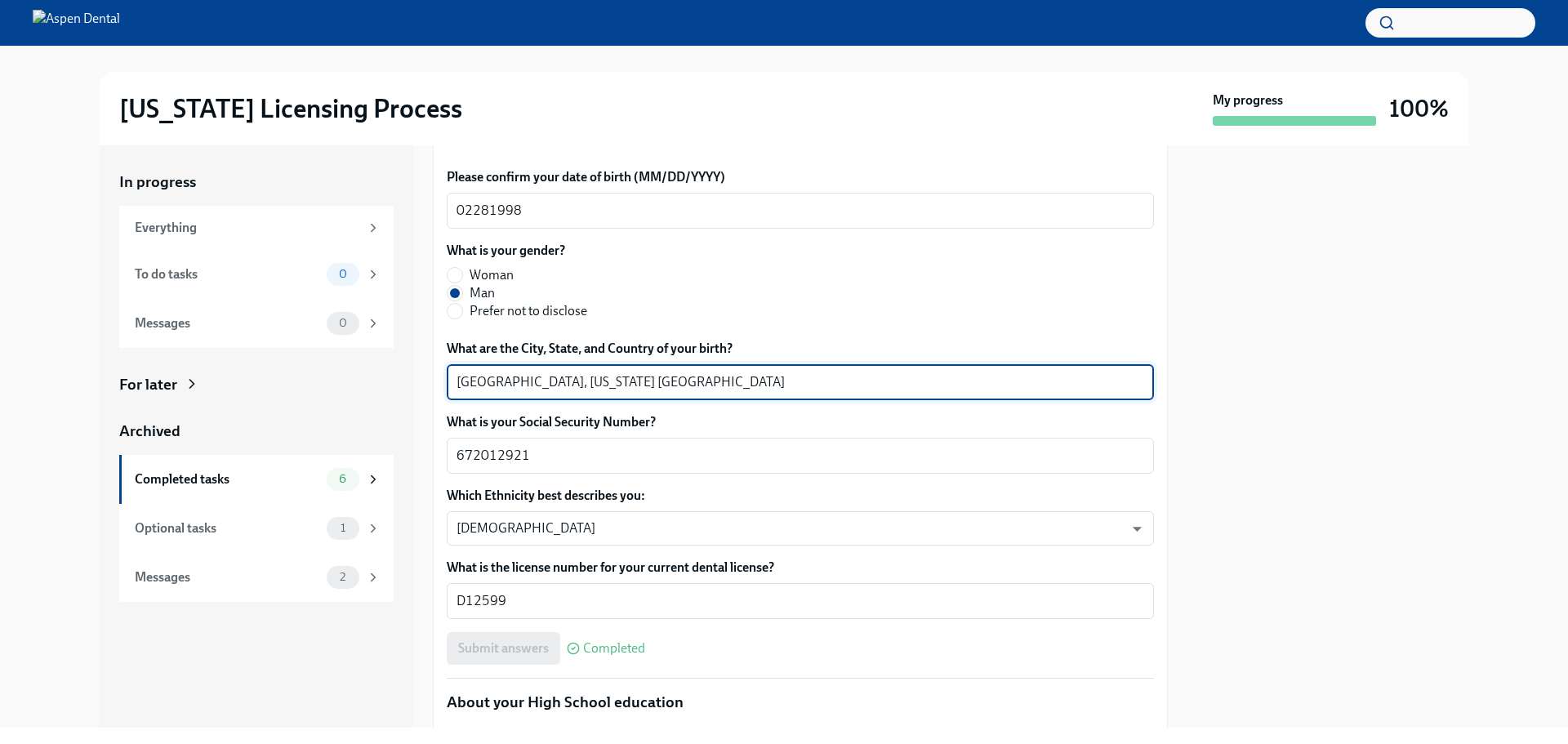
drag, startPoint x: 499, startPoint y: 386, endPoint x: 444, endPoint y: 386, distance: 55.0
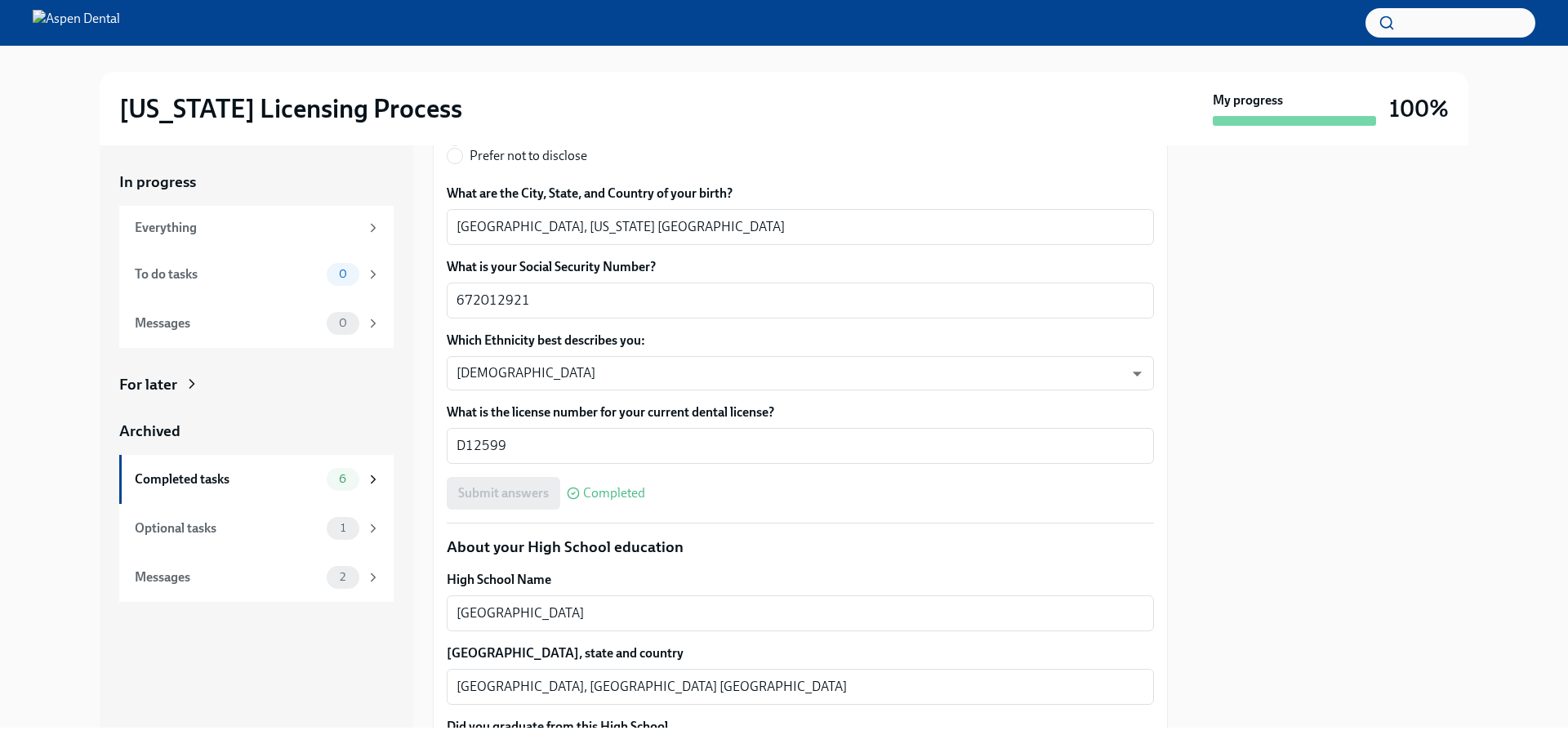
scroll to position [1062, 0]
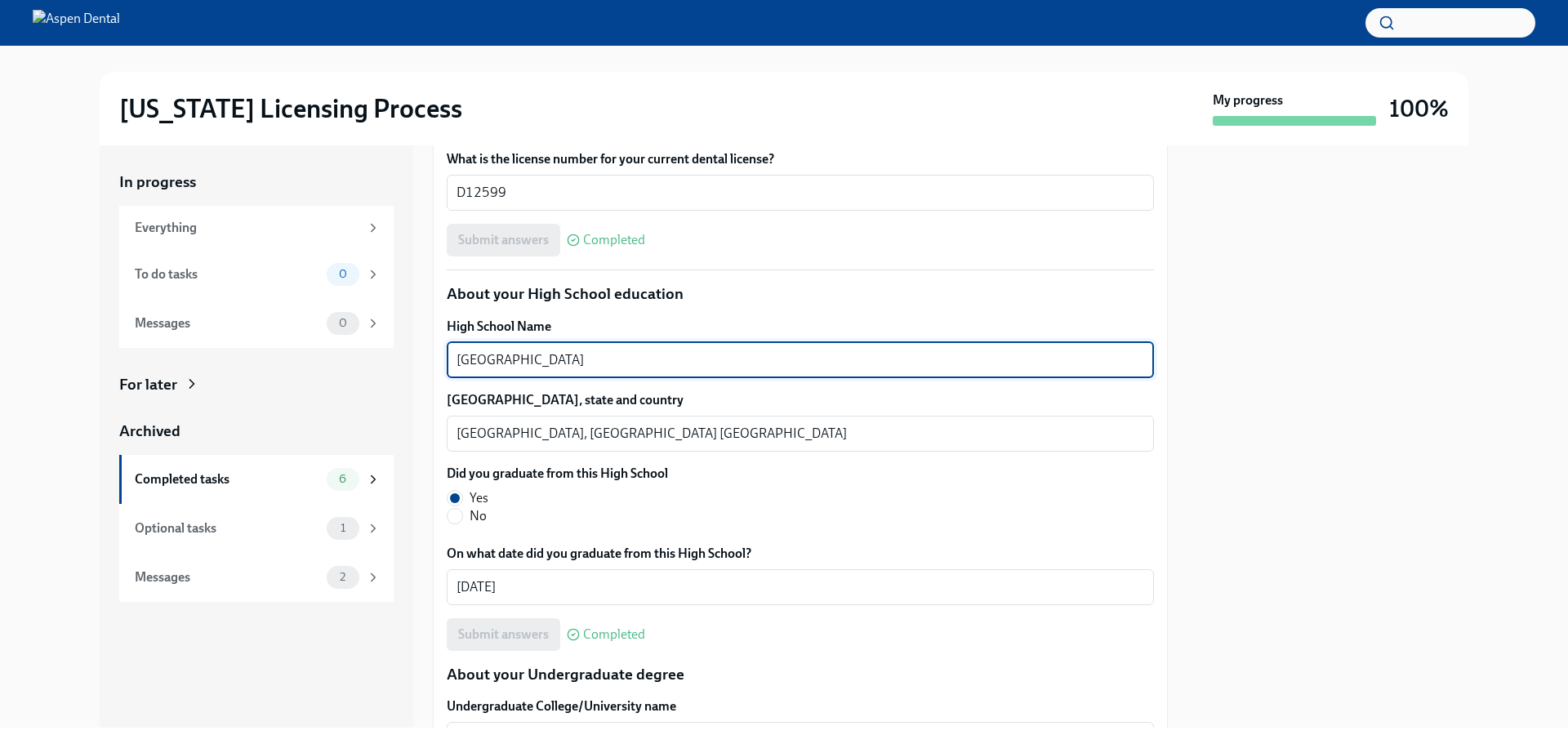
drag, startPoint x: 495, startPoint y: 354, endPoint x: 434, endPoint y: 353, distance: 61.0
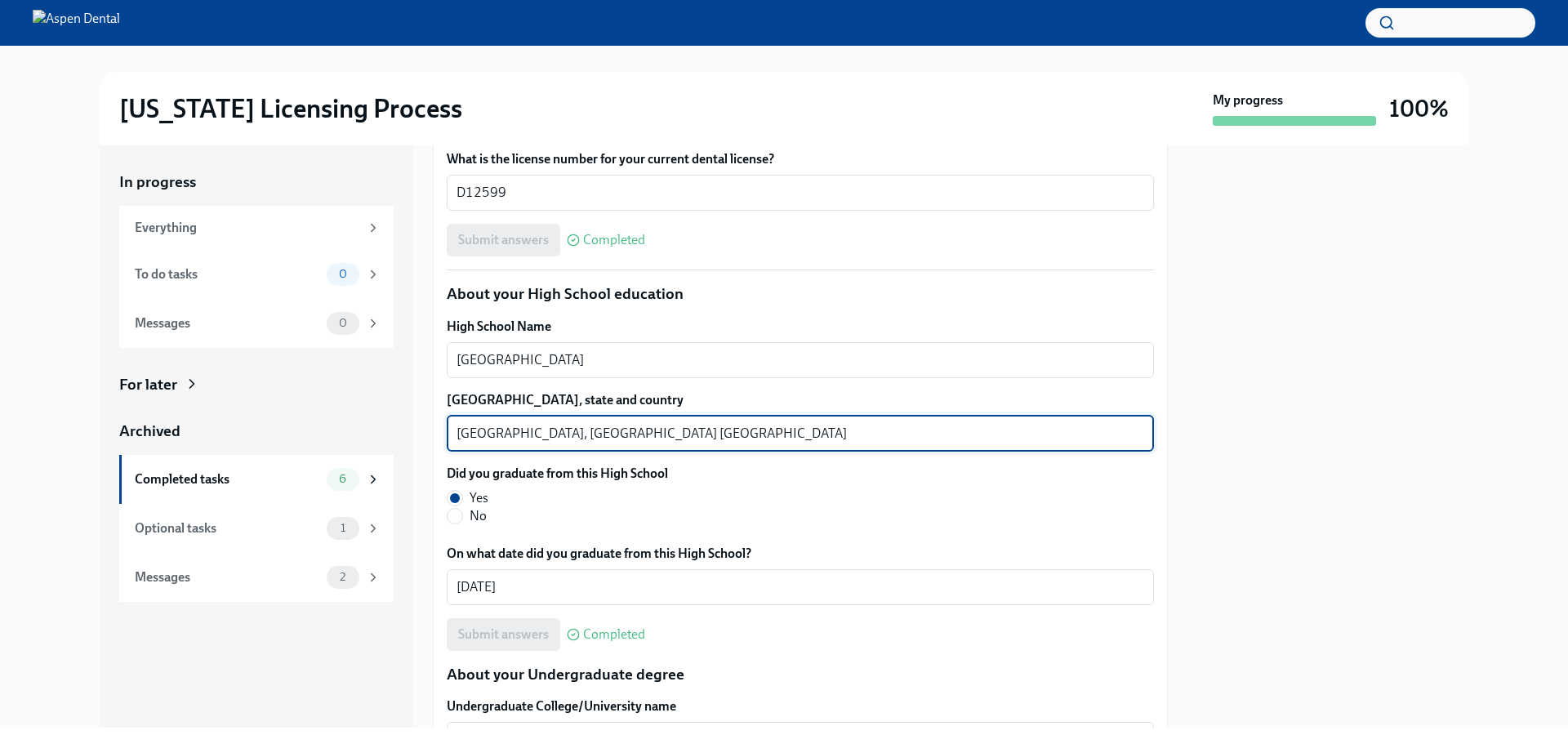
drag, startPoint x: 507, startPoint y: 430, endPoint x: 454, endPoint y: 431, distance: 53.0
click at [454, 431] on div "Mankato, MN USA x ​" at bounding box center [800, 434] width 707 height 36
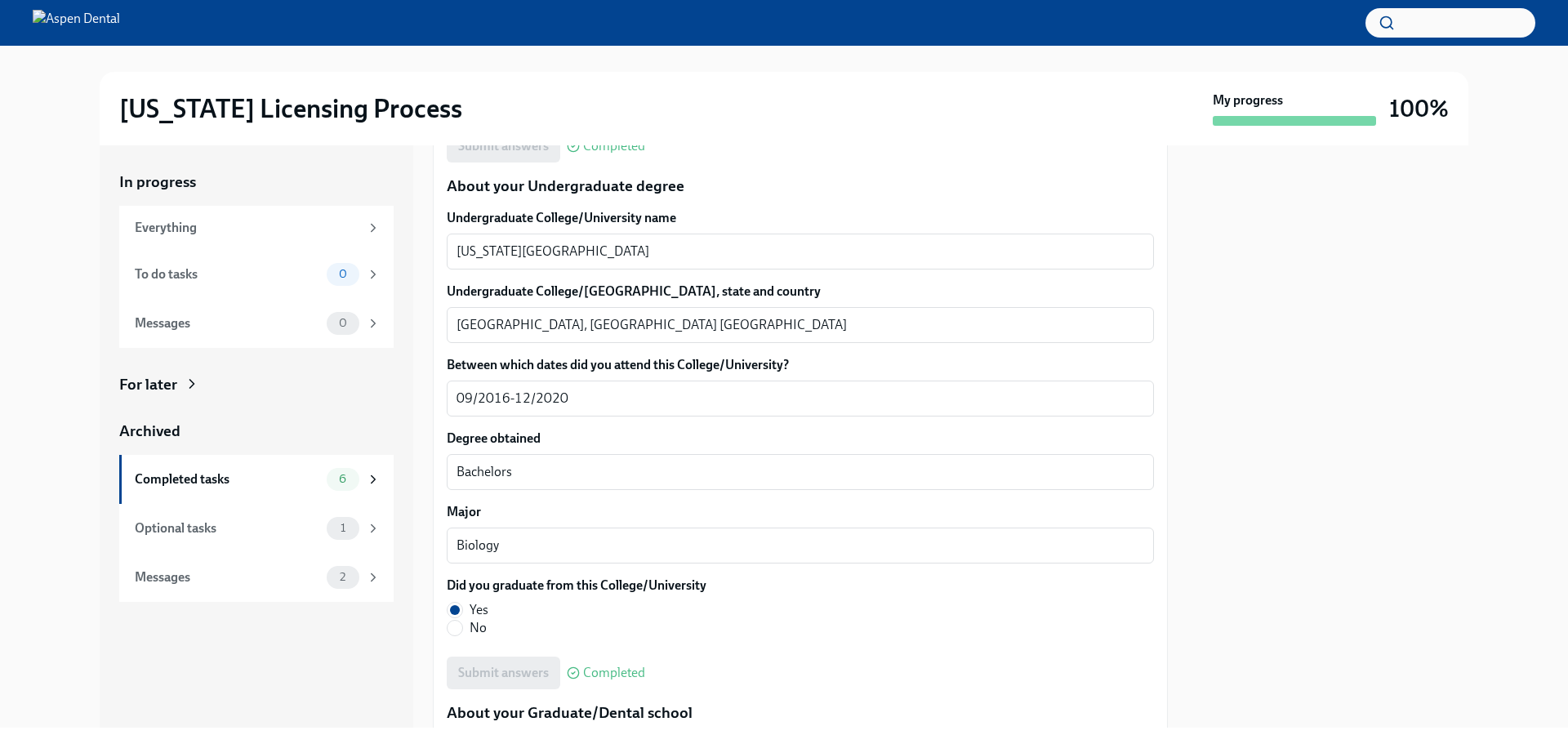
scroll to position [1553, 0]
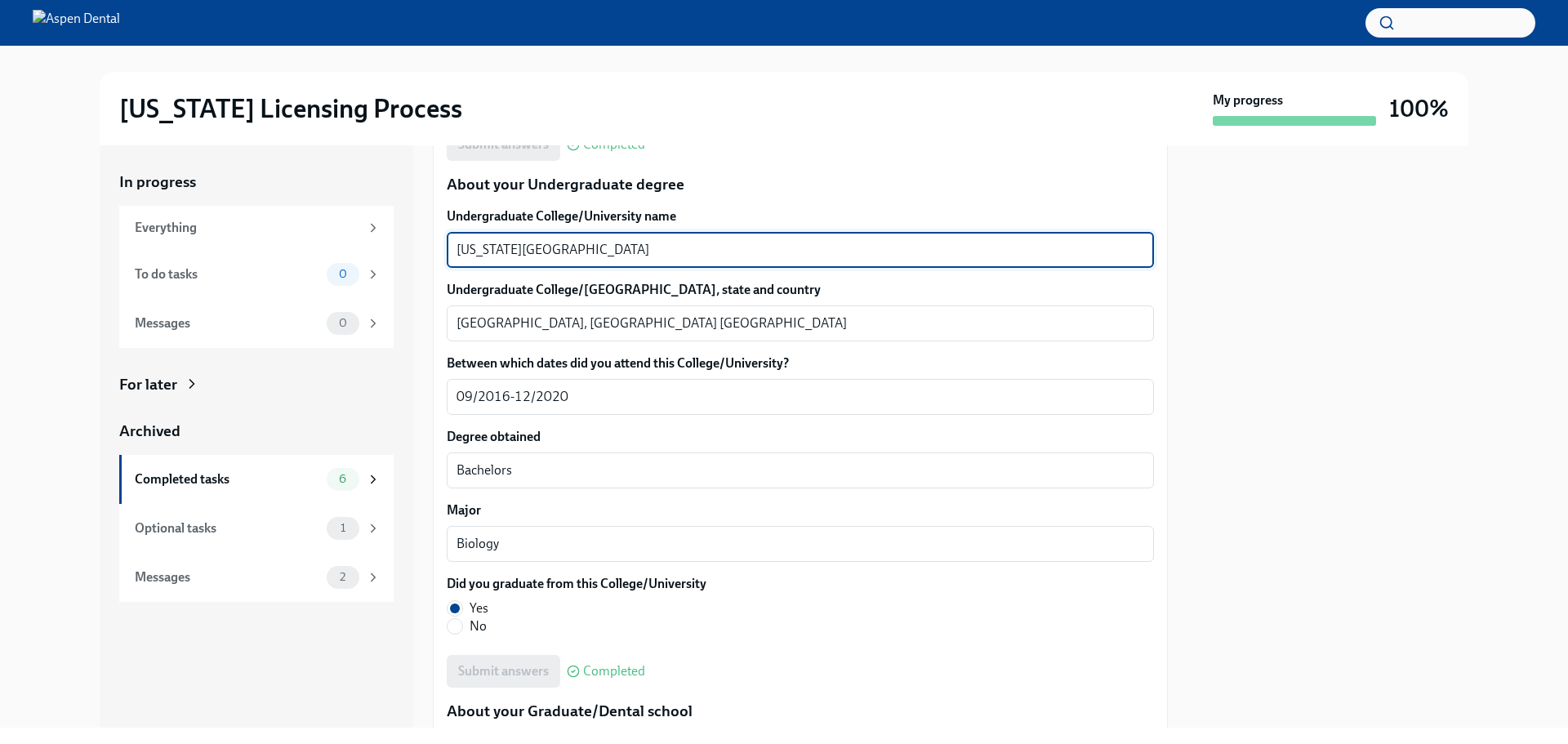
drag, startPoint x: 644, startPoint y: 242, endPoint x: 426, endPoint y: 245, distance: 218.0
click at [426, 245] on div "In progress Everything To do tasks 0 Messages 0 For later Archived Completed ta…" at bounding box center [784, 436] width 1369 height 582
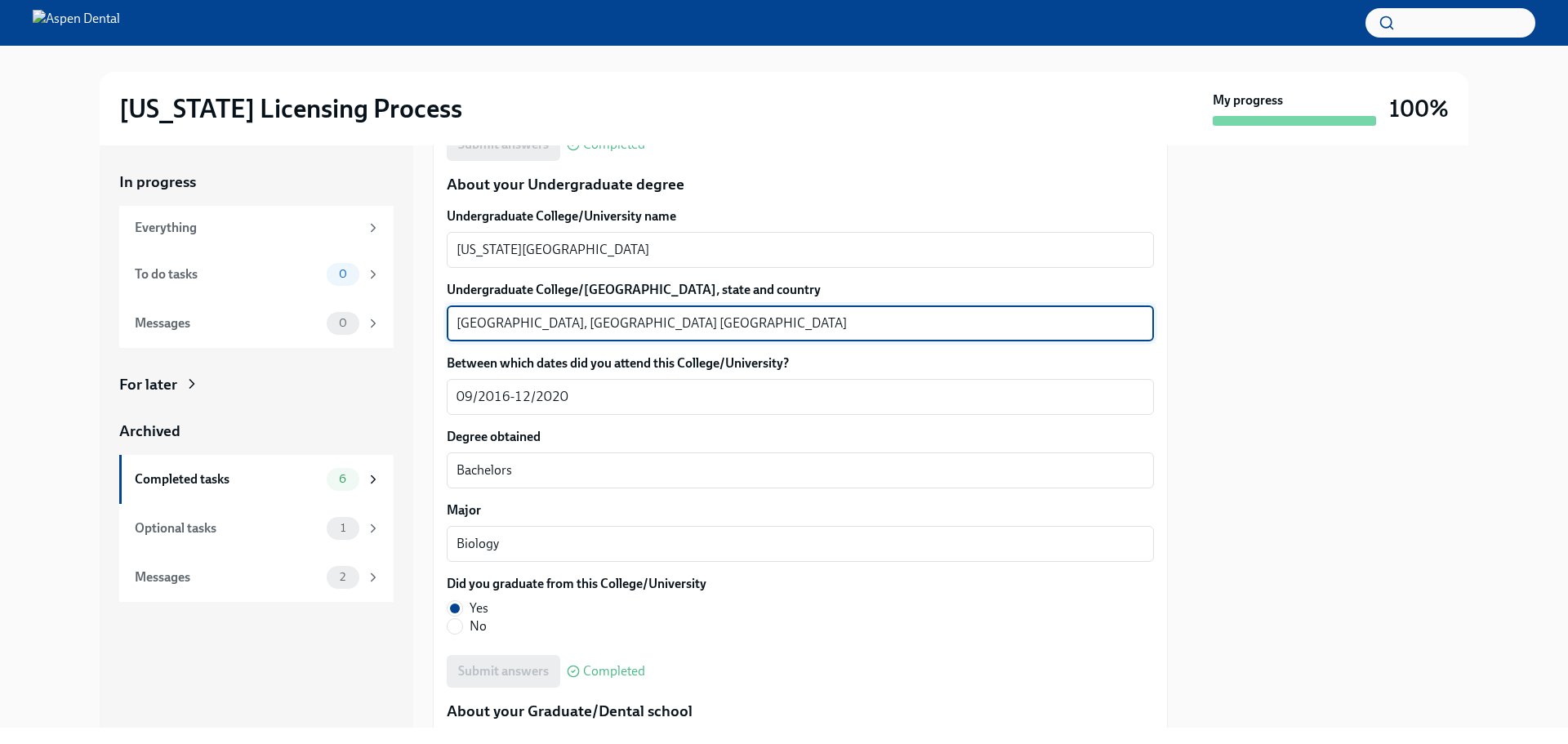
drag, startPoint x: 506, startPoint y: 323, endPoint x: 445, endPoint y: 327, distance: 61.1
click at [433, 327] on div "We will fill out the Illinois State Application Form on your behalf – we'll jus…" at bounding box center [800, 559] width 735 height 3517
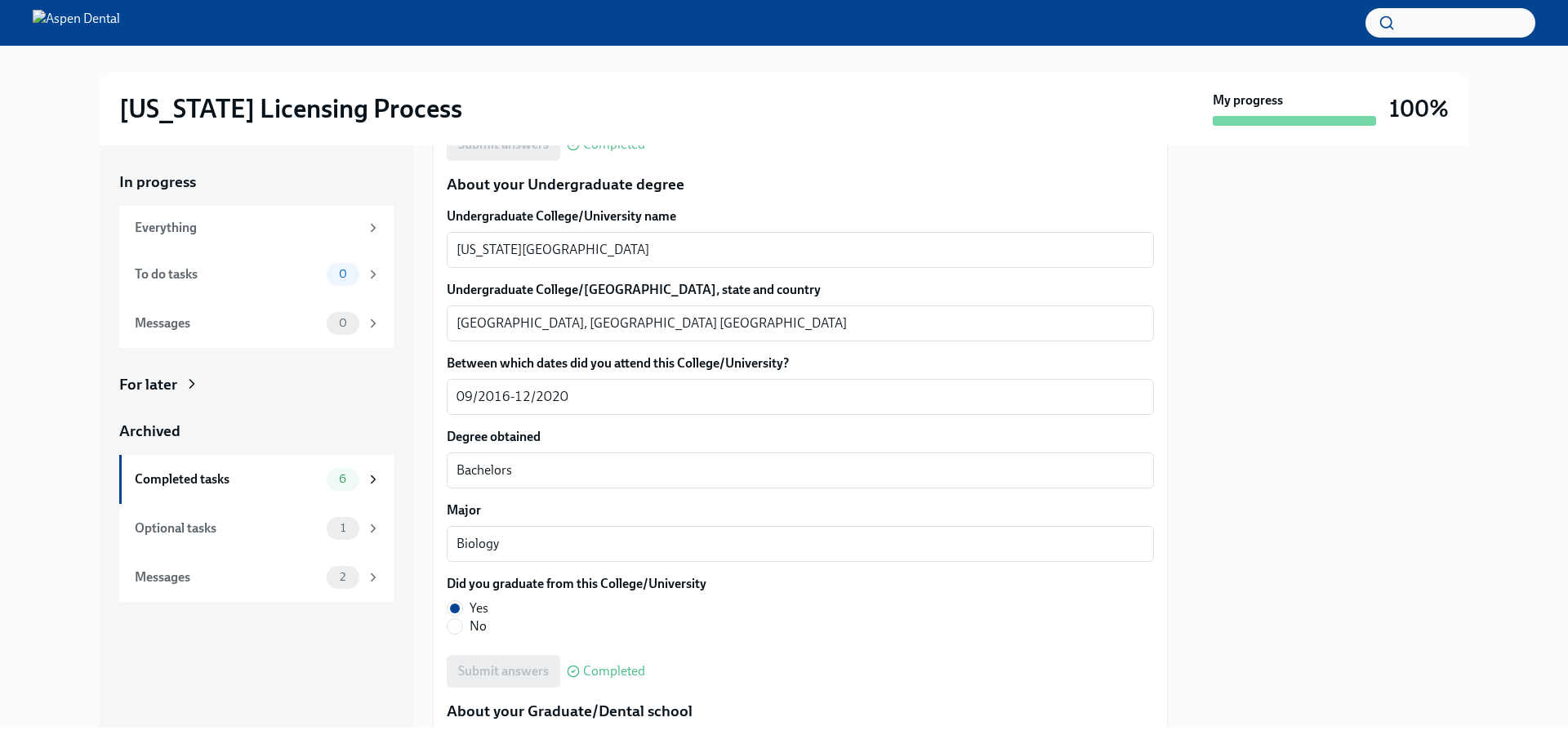
scroll to position [1634, 0]
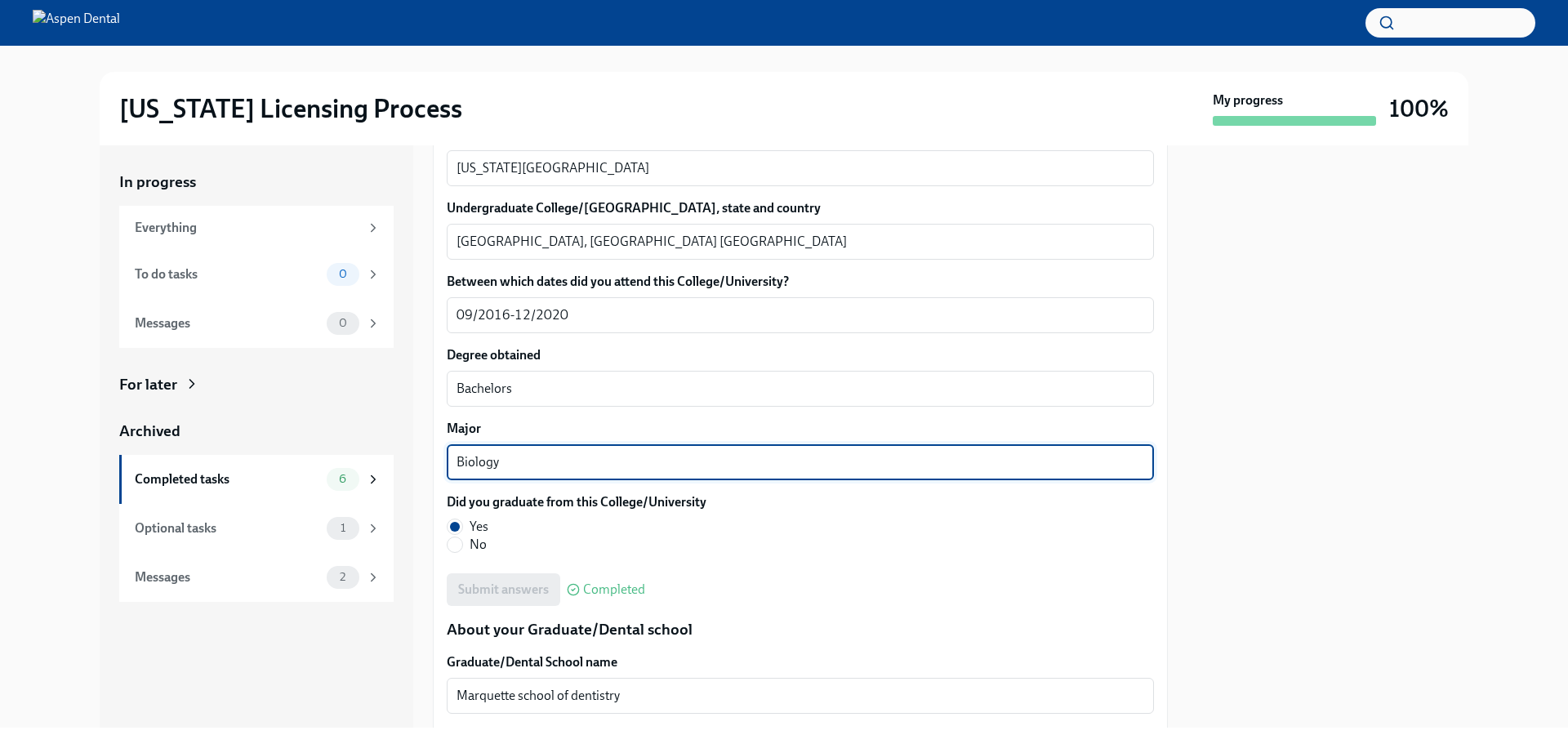
drag, startPoint x: 502, startPoint y: 462, endPoint x: 454, endPoint y: 460, distance: 48.0
click at [441, 461] on div "We will fill out the Illinois State Application Form on your behalf – we'll jus…" at bounding box center [800, 477] width 735 height 3517
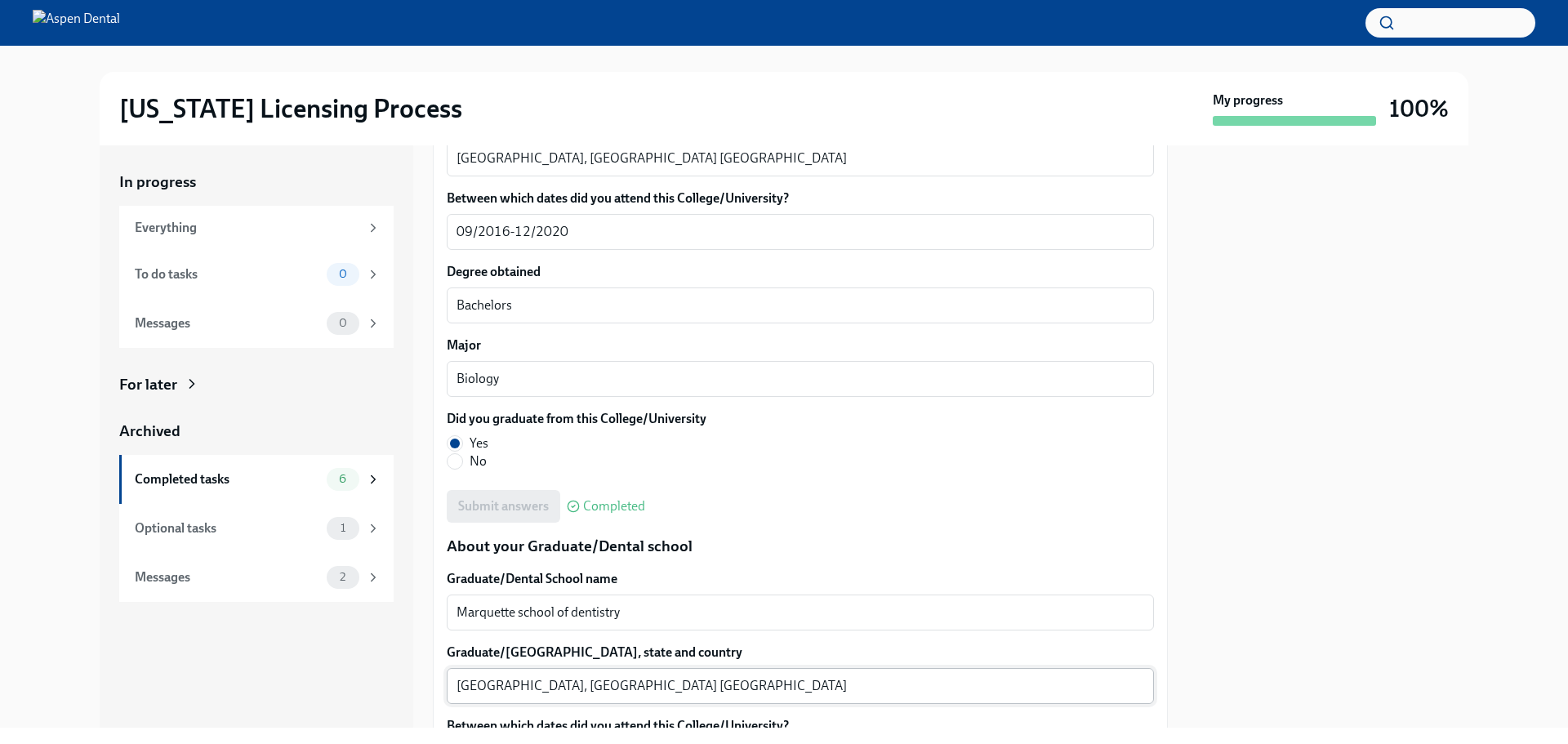
scroll to position [1961, 0]
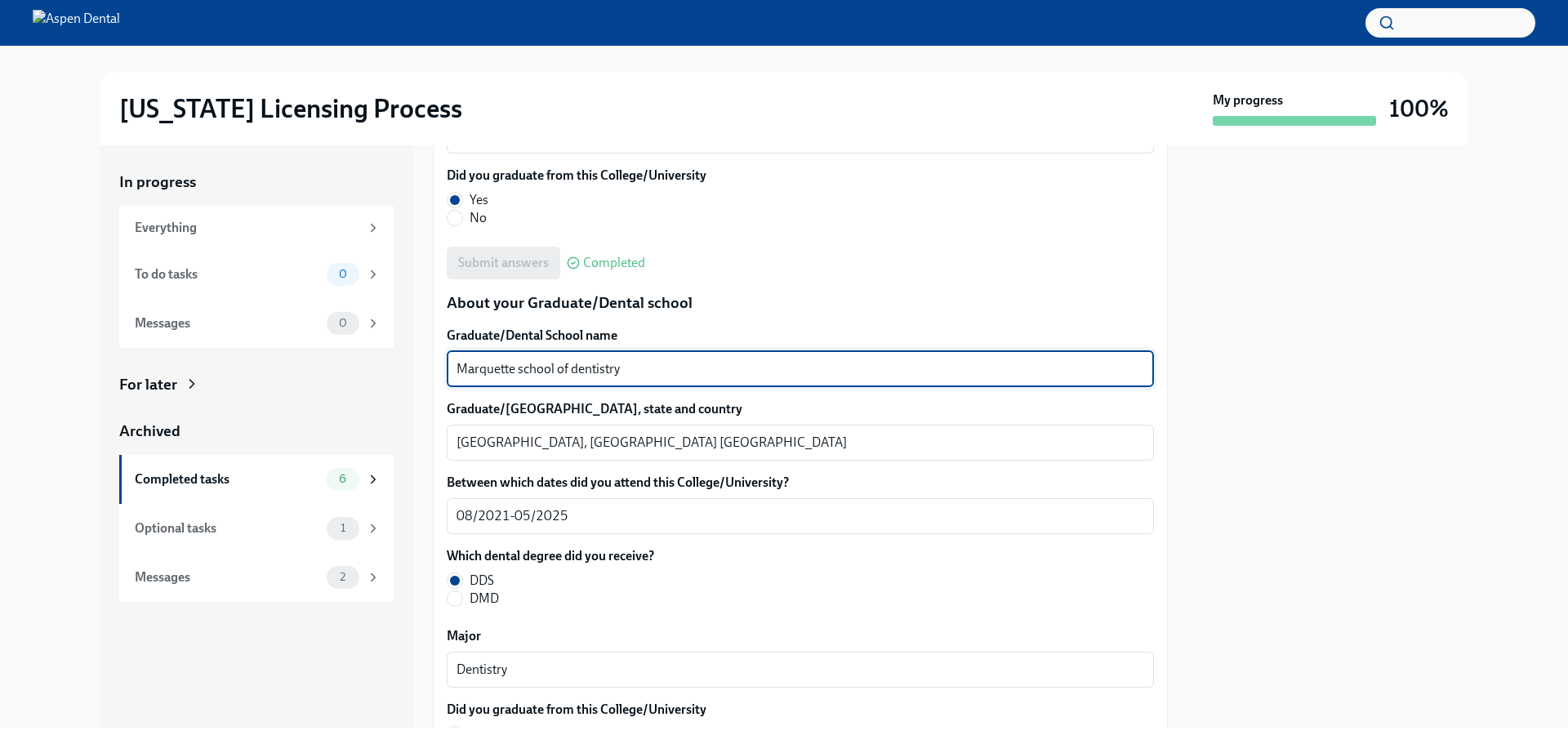
drag, startPoint x: 607, startPoint y: 365, endPoint x: 445, endPoint y: 366, distance: 162.0
click at [445, 366] on div "We will fill out the Illinois State Application Form on your behalf – we'll jus…" at bounding box center [800, 150] width 735 height 3517
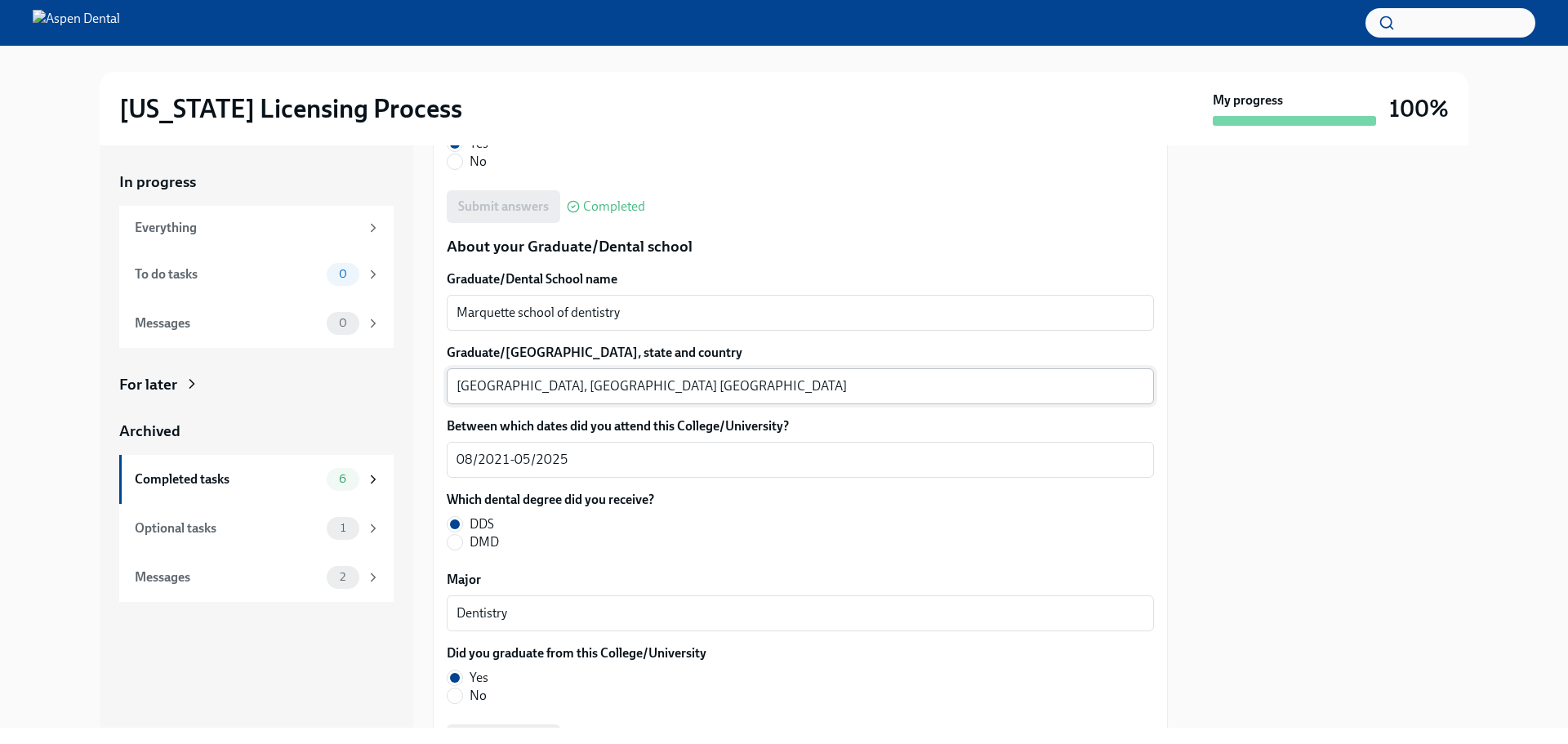
scroll to position [2042, 0]
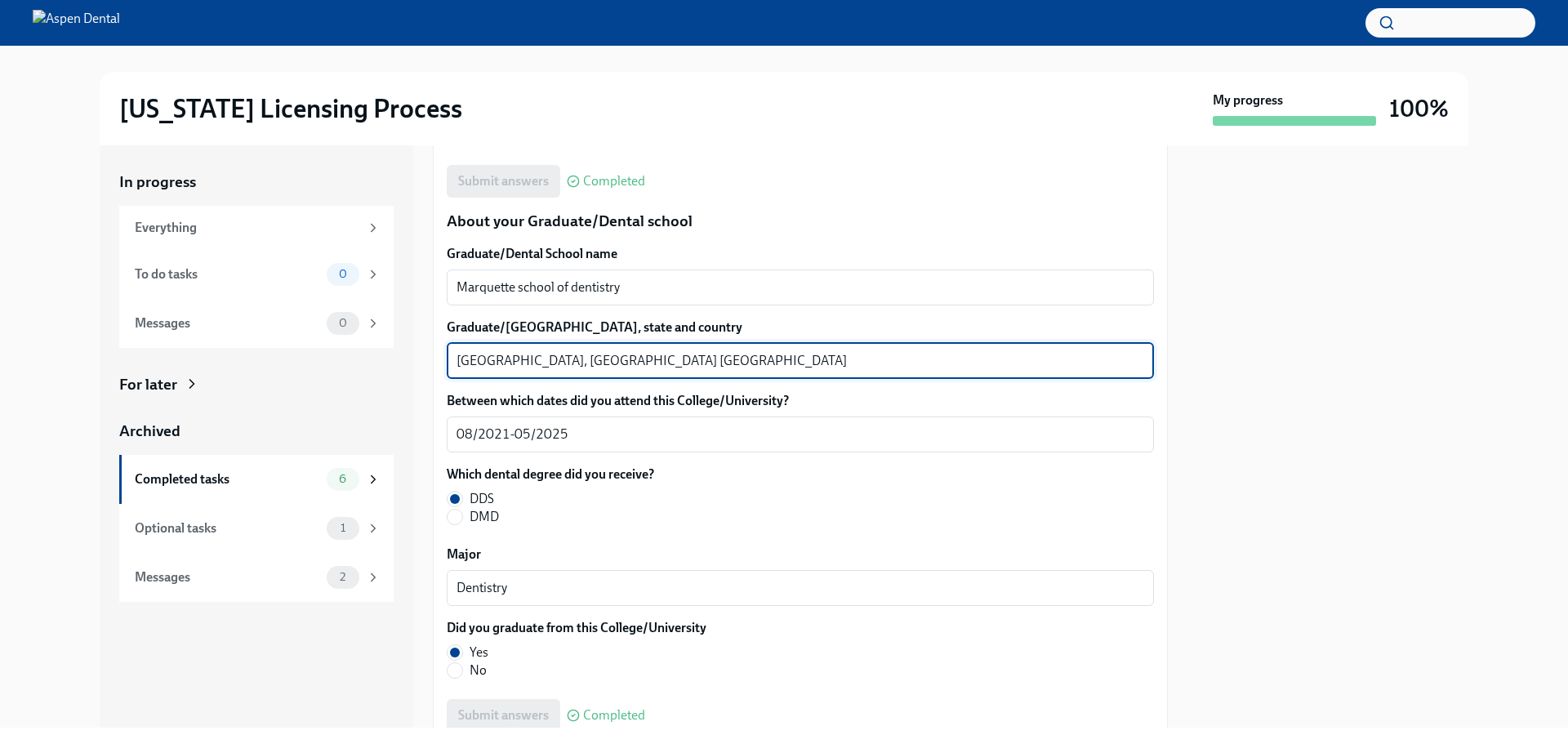
drag, startPoint x: 516, startPoint y: 358, endPoint x: 453, endPoint y: 356, distance: 63.0
click at [453, 356] on div "Milwaukee, WI USA x ​" at bounding box center [800, 361] width 707 height 36
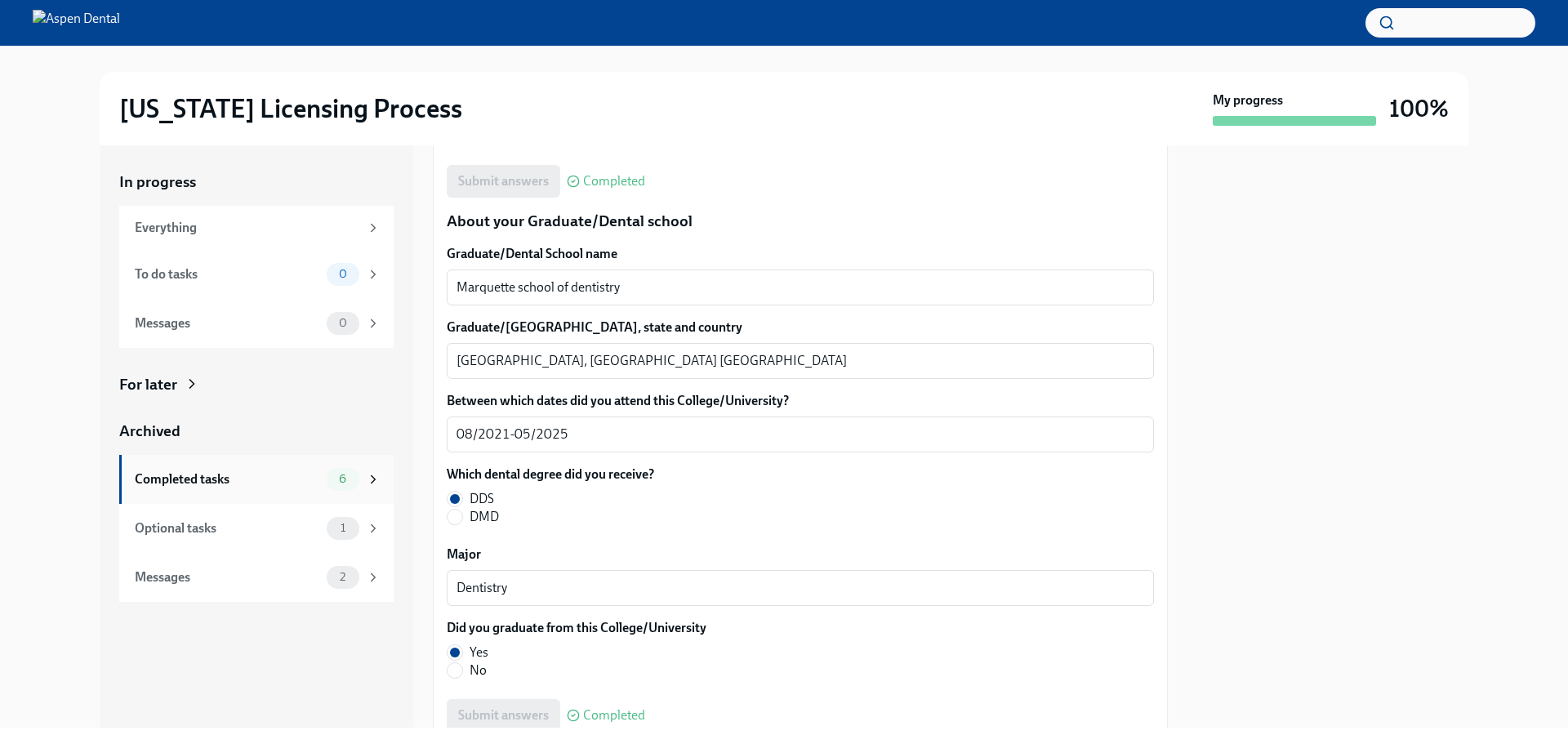
click at [162, 476] on div "Completed tasks" at bounding box center [227, 479] width 185 height 18
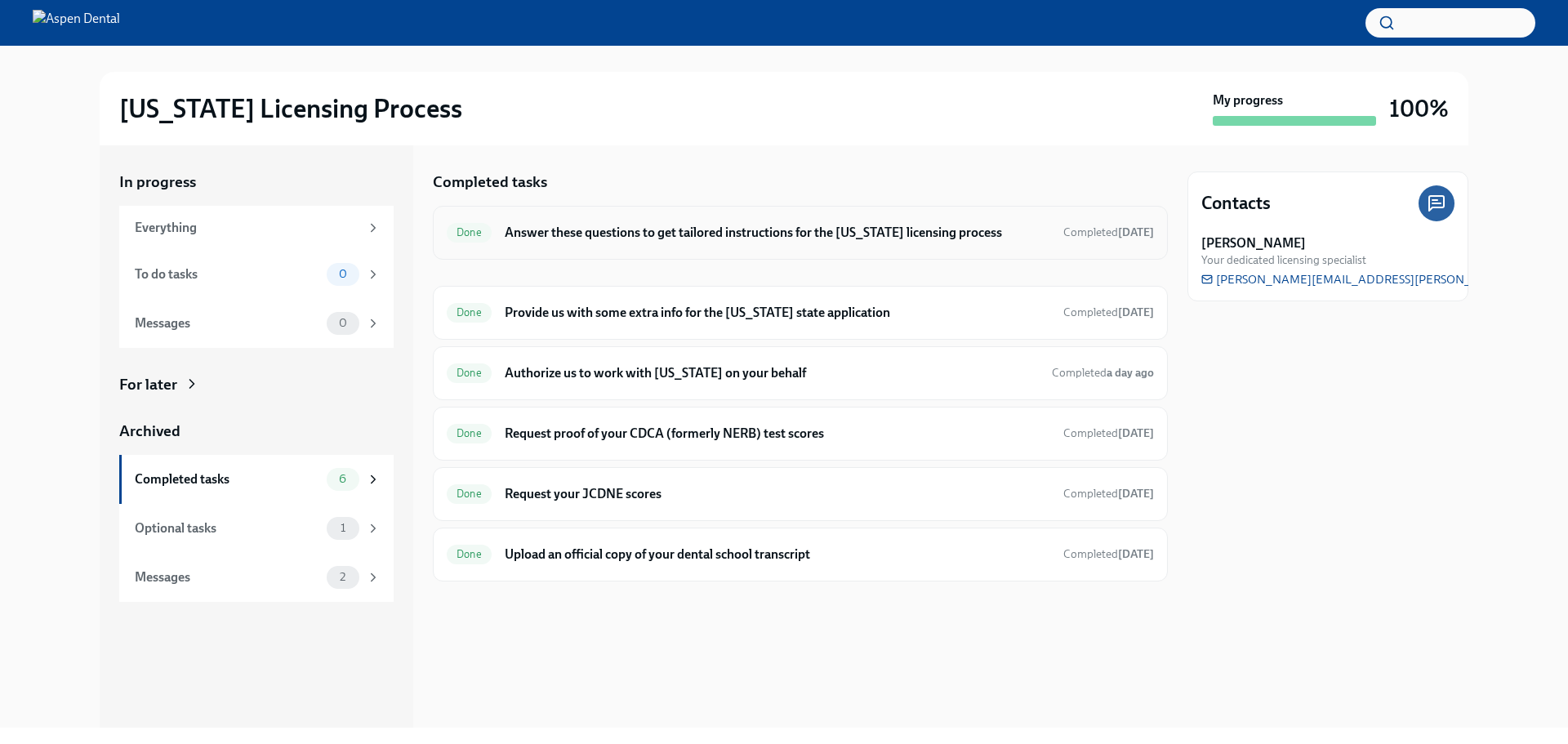
click at [640, 232] on h6 "Answer these questions to get tailored instructions for the [US_STATE] licensin…" at bounding box center [778, 233] width 545 height 18
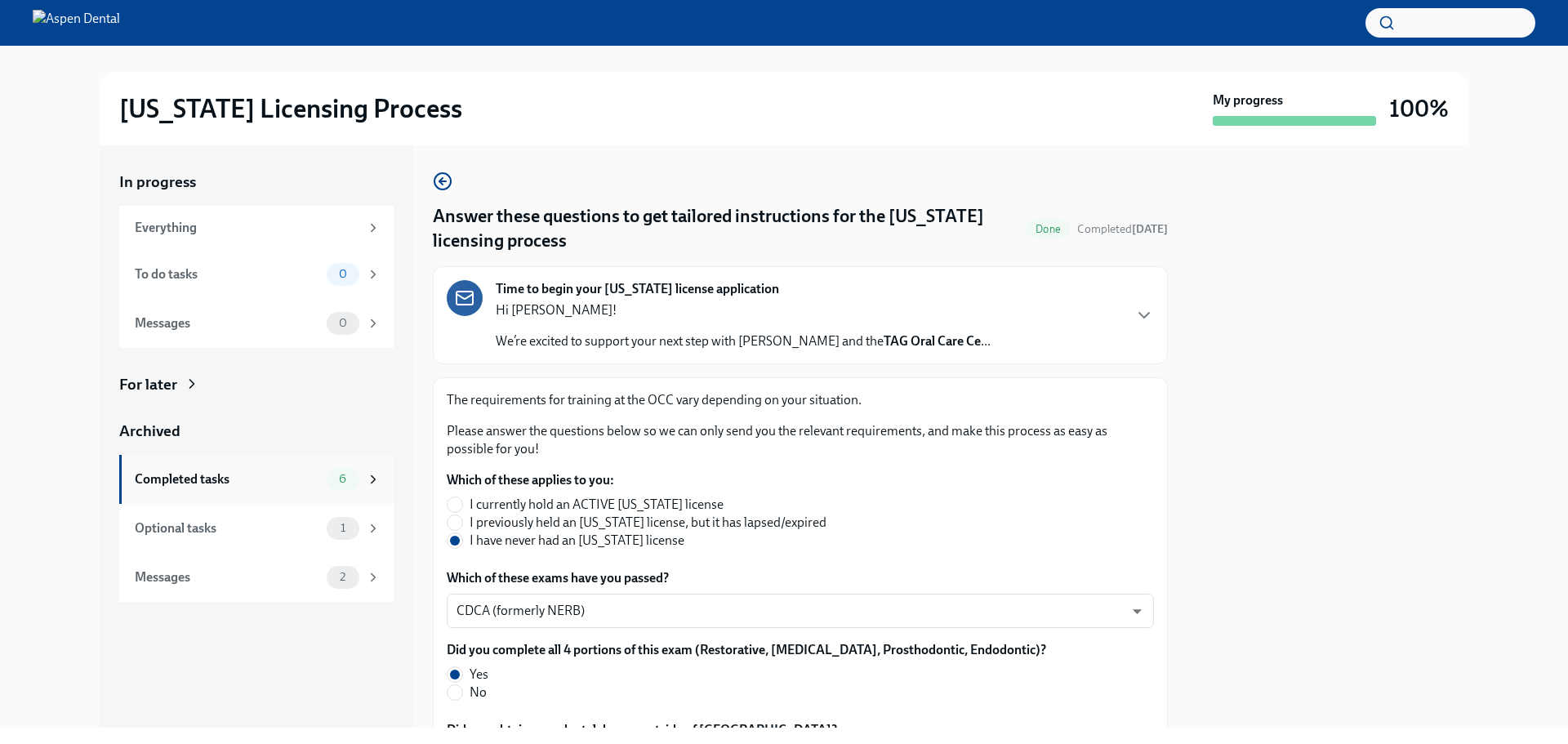
click at [203, 471] on div "Completed tasks" at bounding box center [227, 479] width 185 height 18
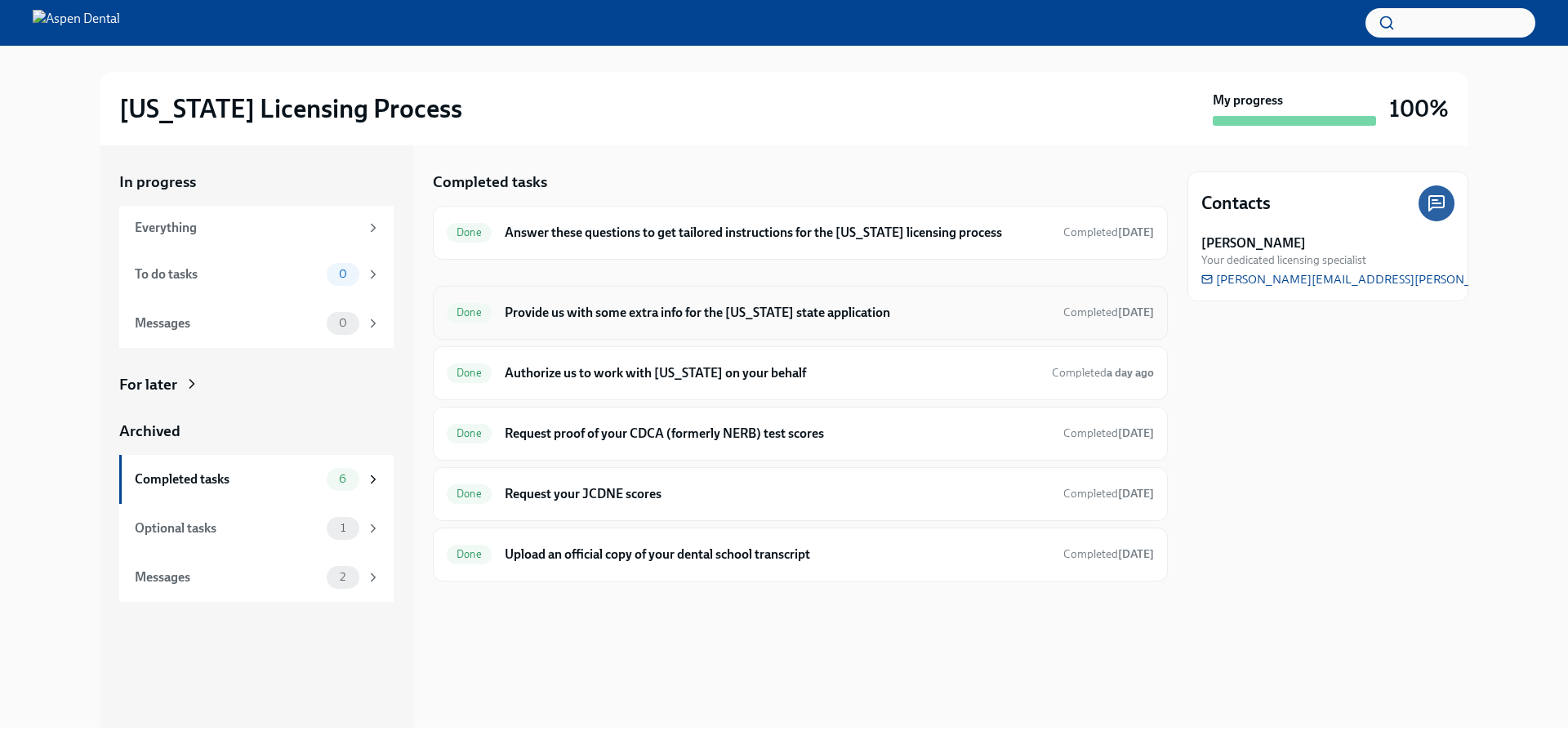
click at [590, 310] on h6 "Provide us with some extra info for the [US_STATE] state application" at bounding box center [778, 313] width 545 height 18
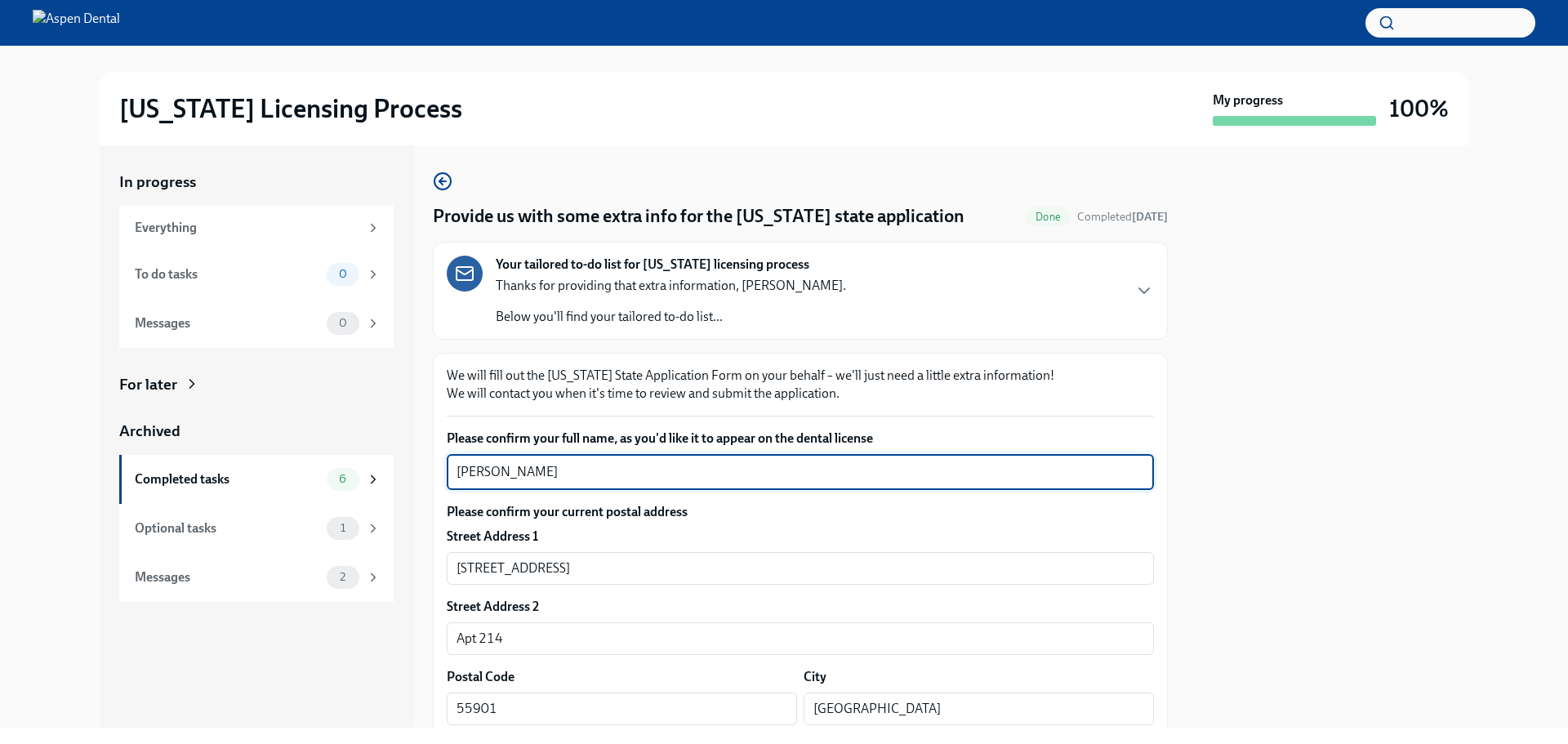
drag, startPoint x: 551, startPoint y: 469, endPoint x: 439, endPoint y: 475, distance: 112.2
